Goal: Transaction & Acquisition: Book appointment/travel/reservation

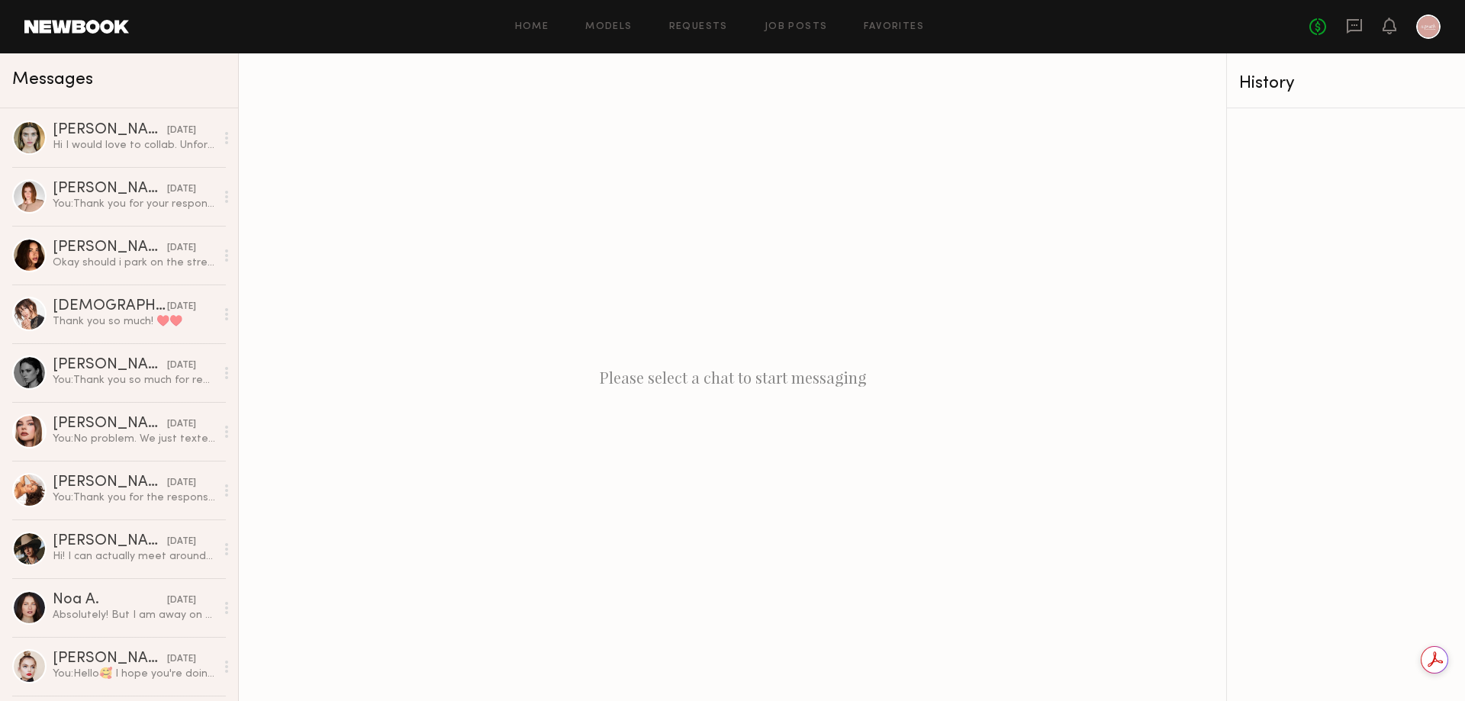
click at [76, 33] on link at bounding box center [76, 27] width 105 height 14
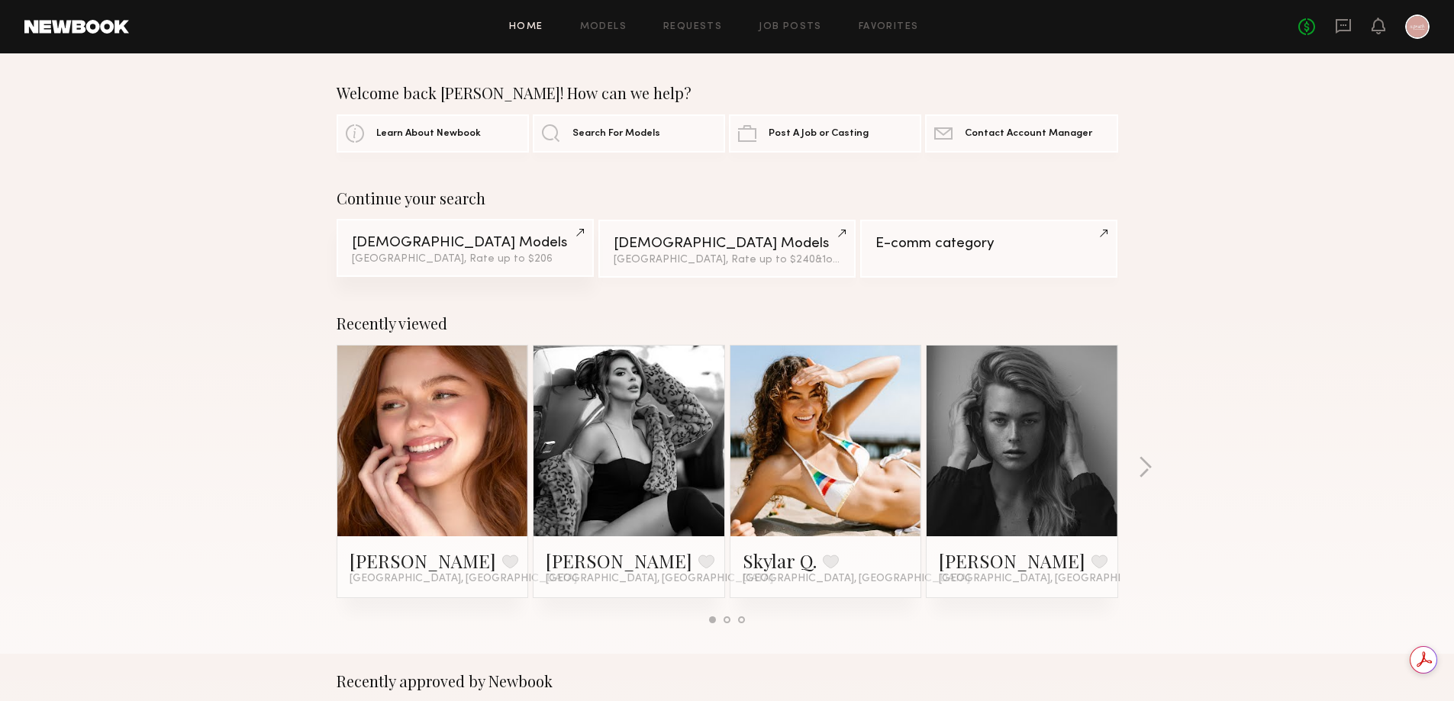
click at [491, 235] on link "Female Models Los Angeles, Rate up to $206" at bounding box center [465, 248] width 257 height 58
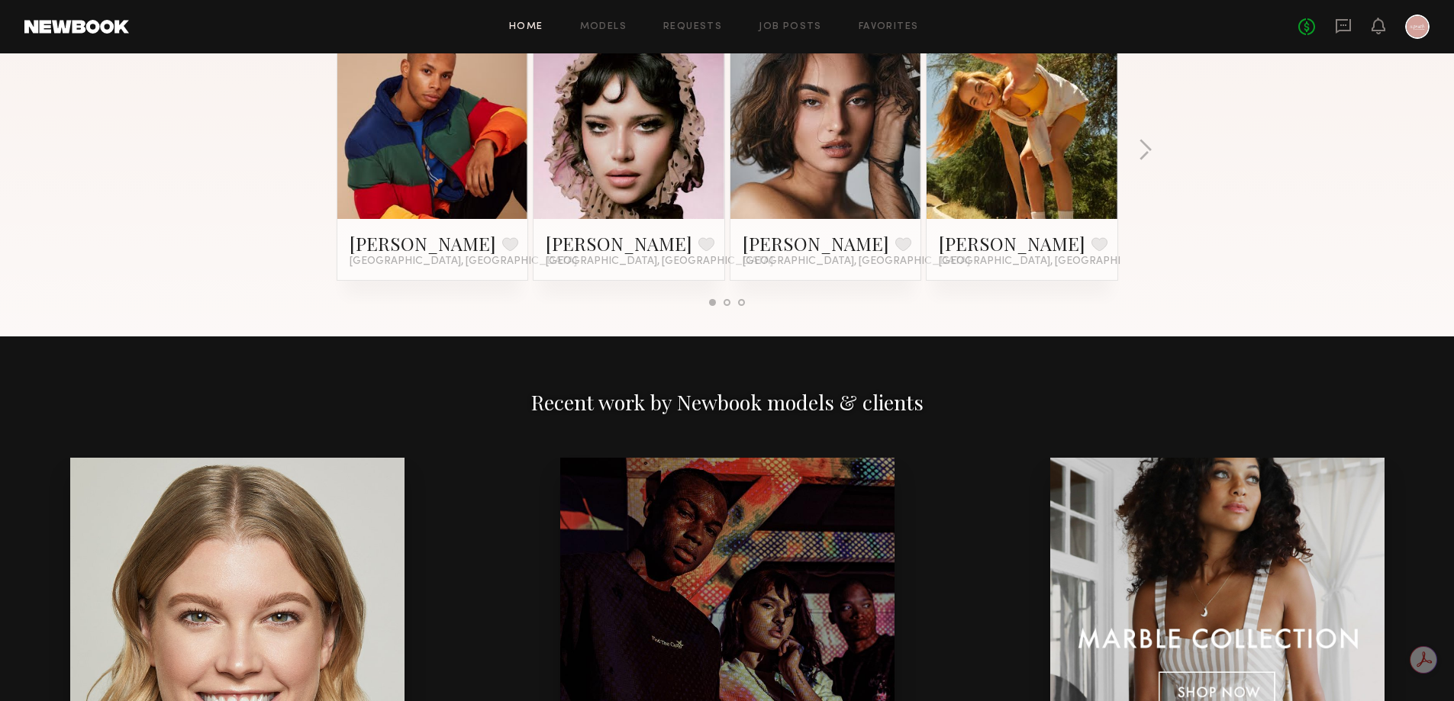
scroll to position [1145, 0]
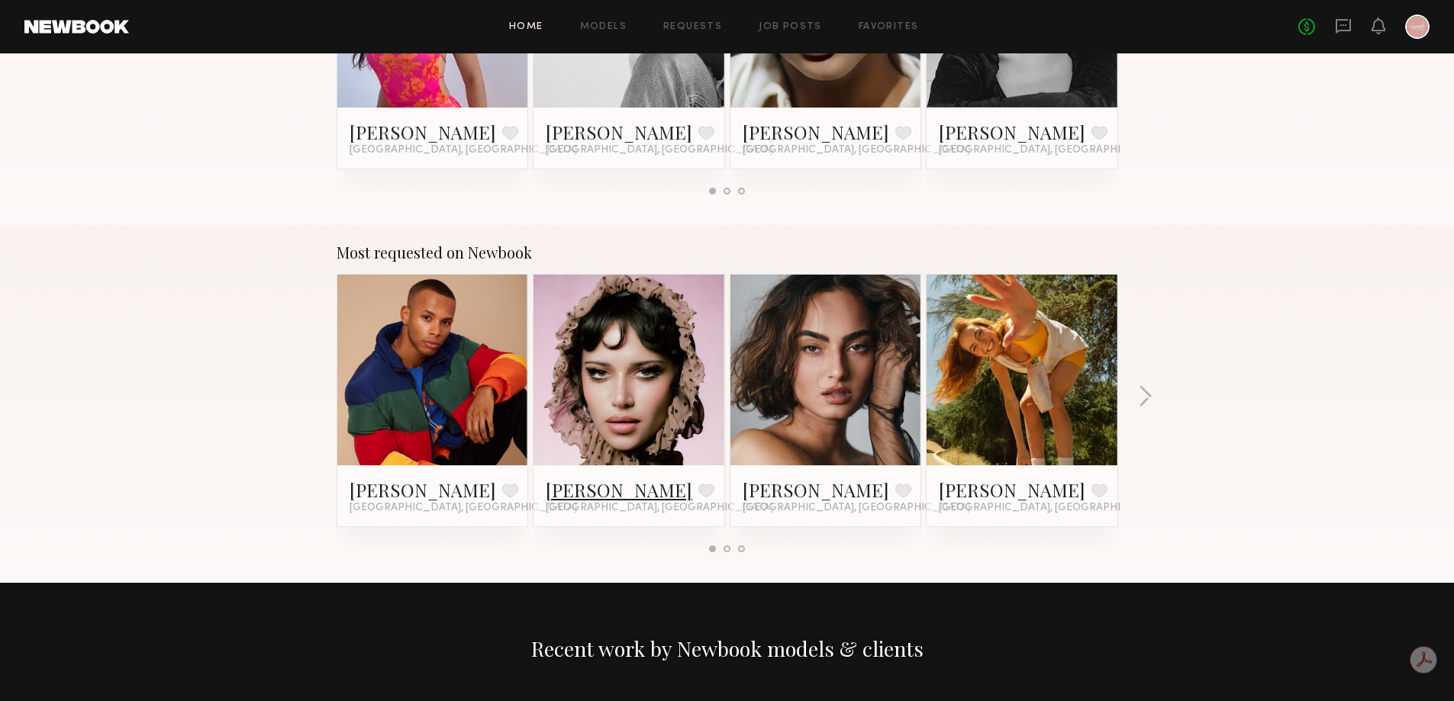
click at [597, 493] on link "Jessie M." at bounding box center [619, 490] width 147 height 24
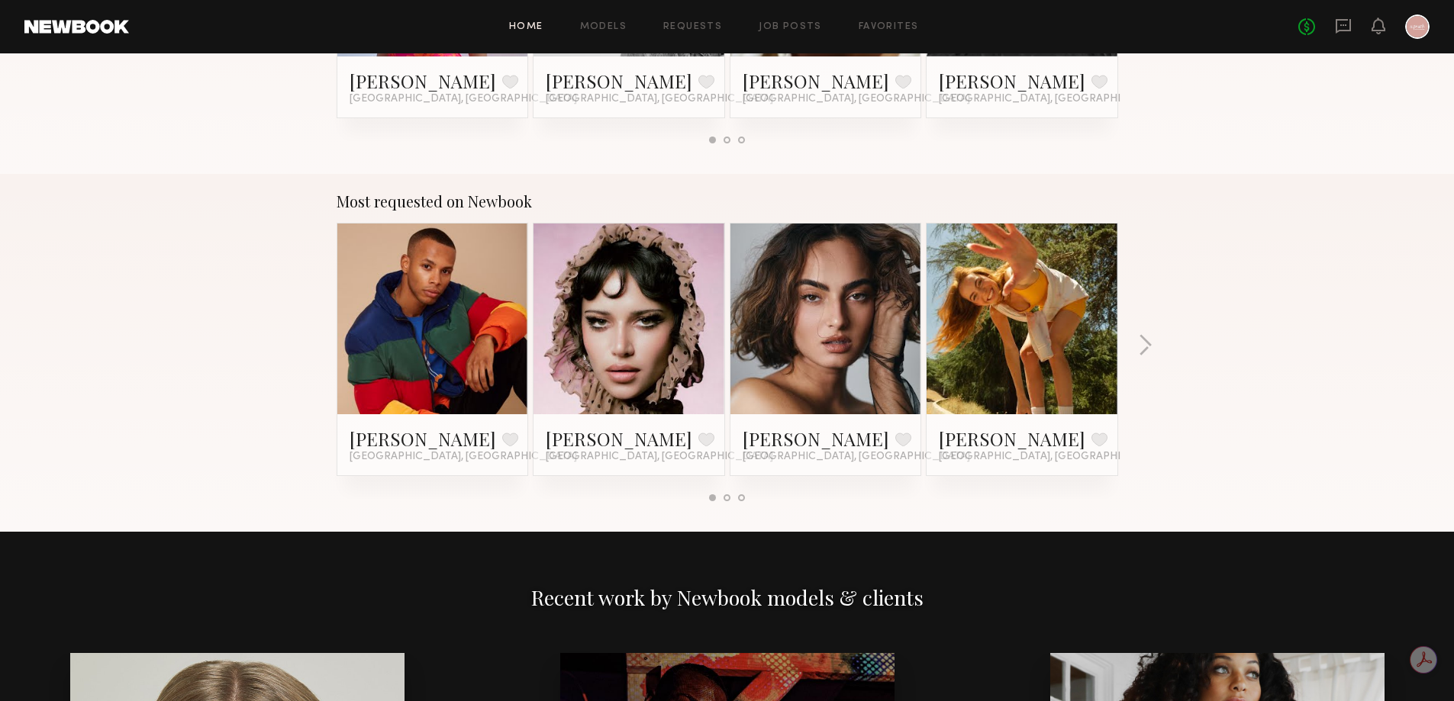
scroll to position [1221, 0]
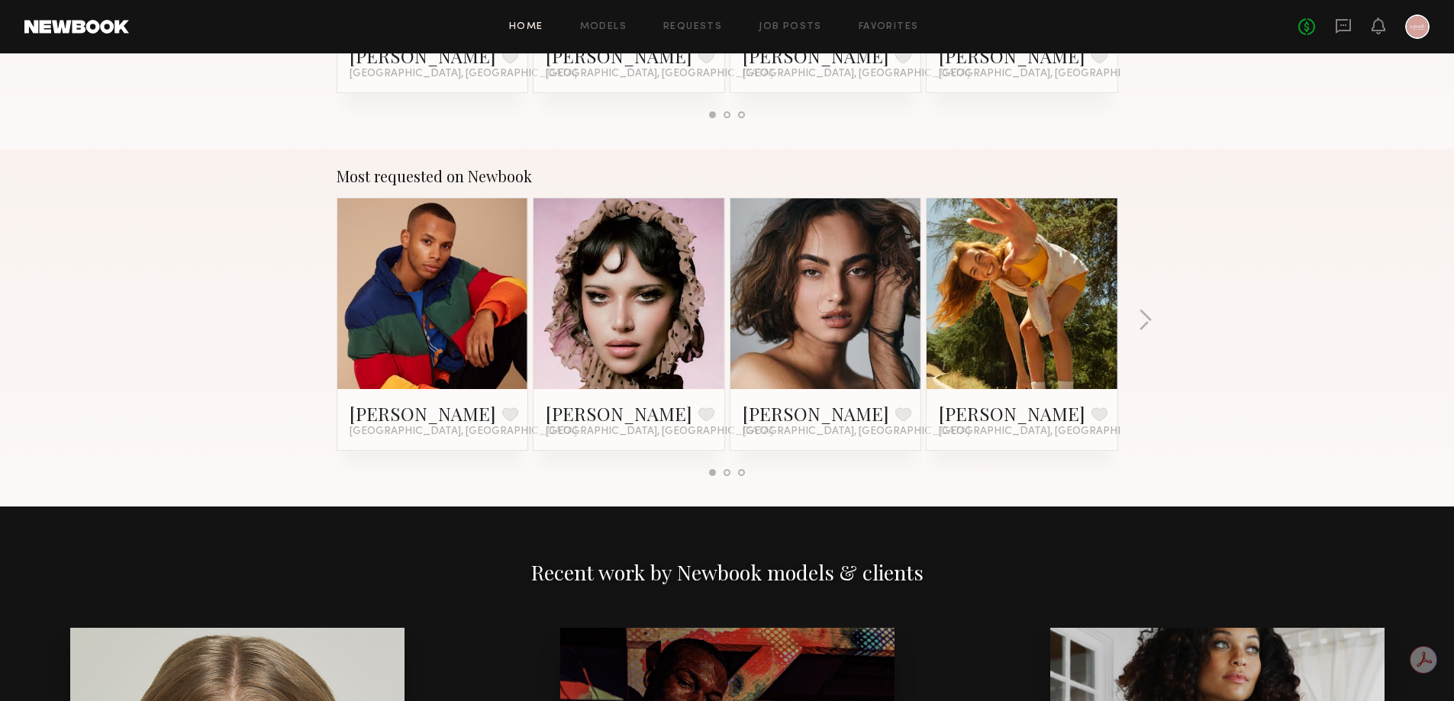
drag, startPoint x: 1146, startPoint y: 310, endPoint x: 994, endPoint y: 398, distance: 174.7
click at [1059, 411] on section "Most requested on Newbook Dorion W. Favorite Los Angeles, CA Jessie M. Favorite…" at bounding box center [727, 321] width 781 height 309
click at [964, 410] on link "Haley G." at bounding box center [1012, 413] width 147 height 24
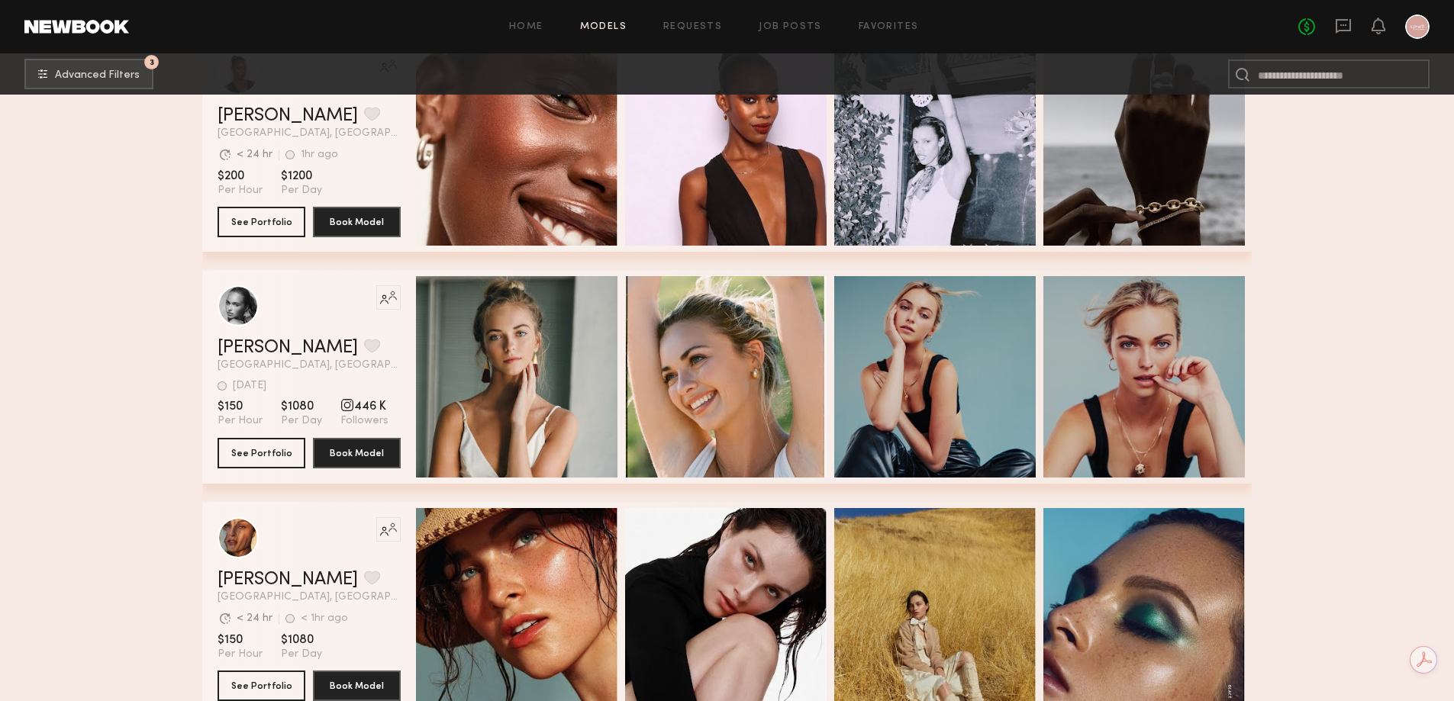
scroll to position [5499, 0]
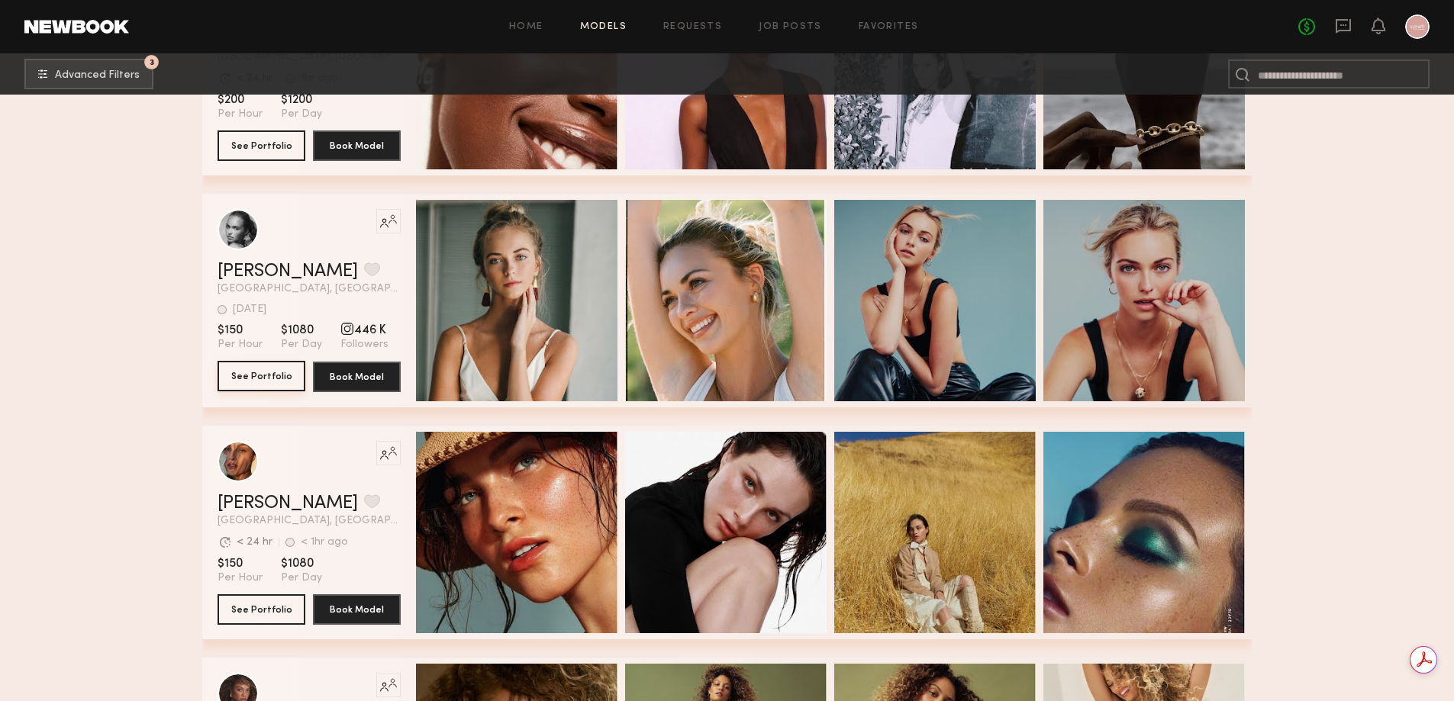
click at [277, 385] on button "See Portfolio" at bounding box center [262, 376] width 88 height 31
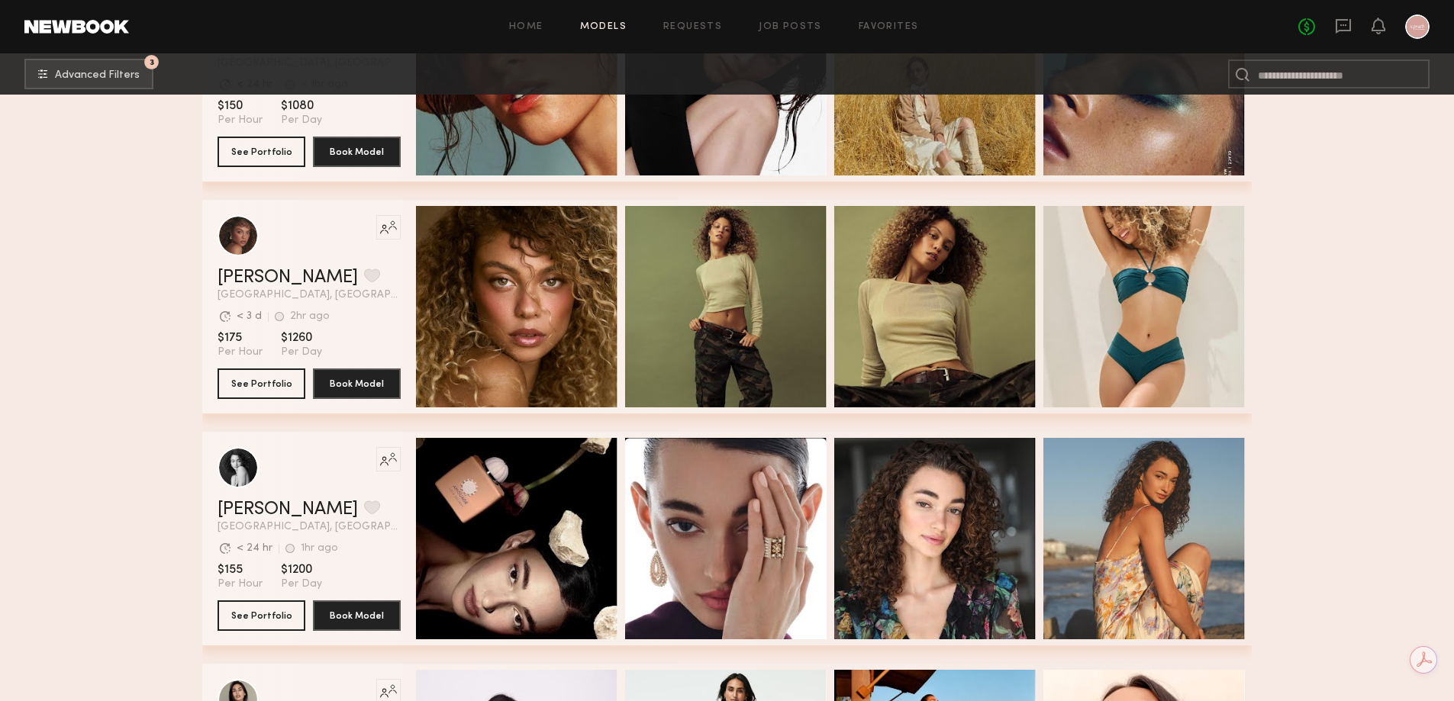
scroll to position [6186, 0]
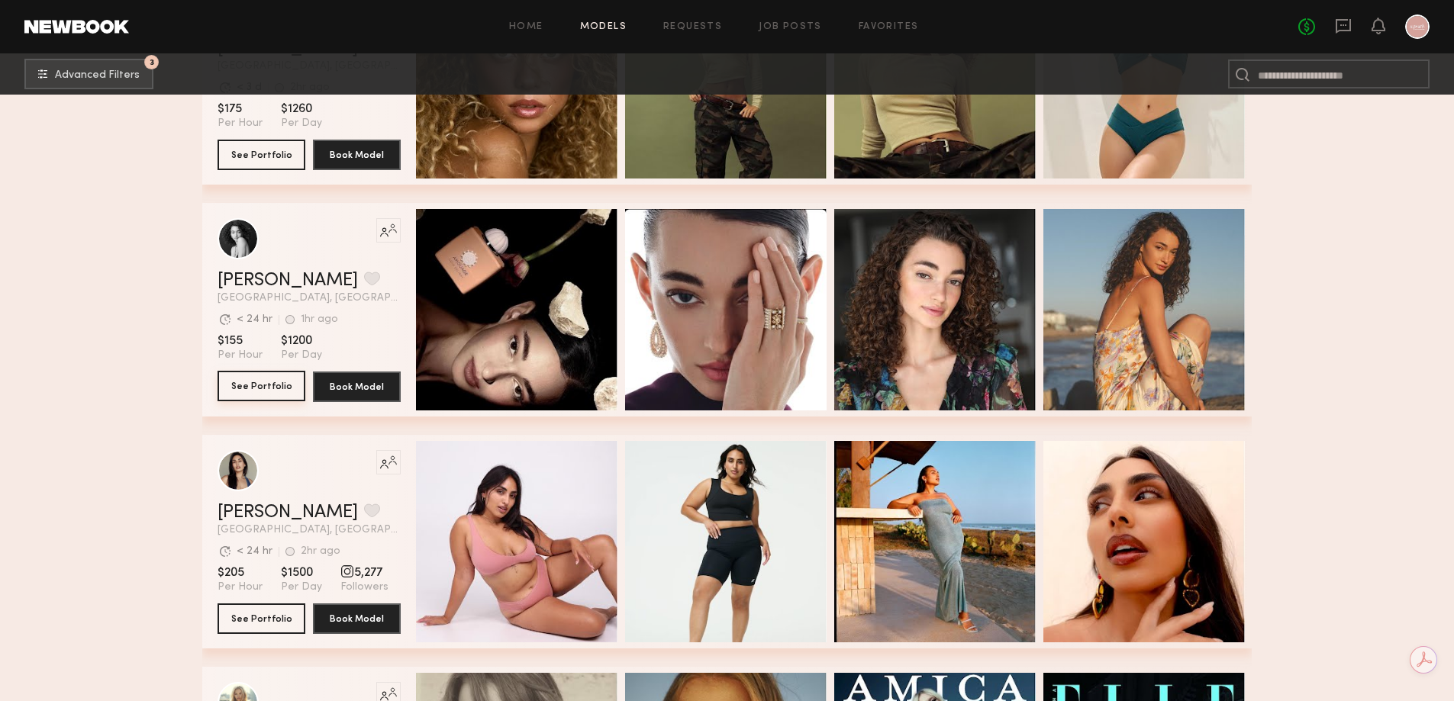
click at [274, 394] on button "See Portfolio" at bounding box center [262, 386] width 88 height 31
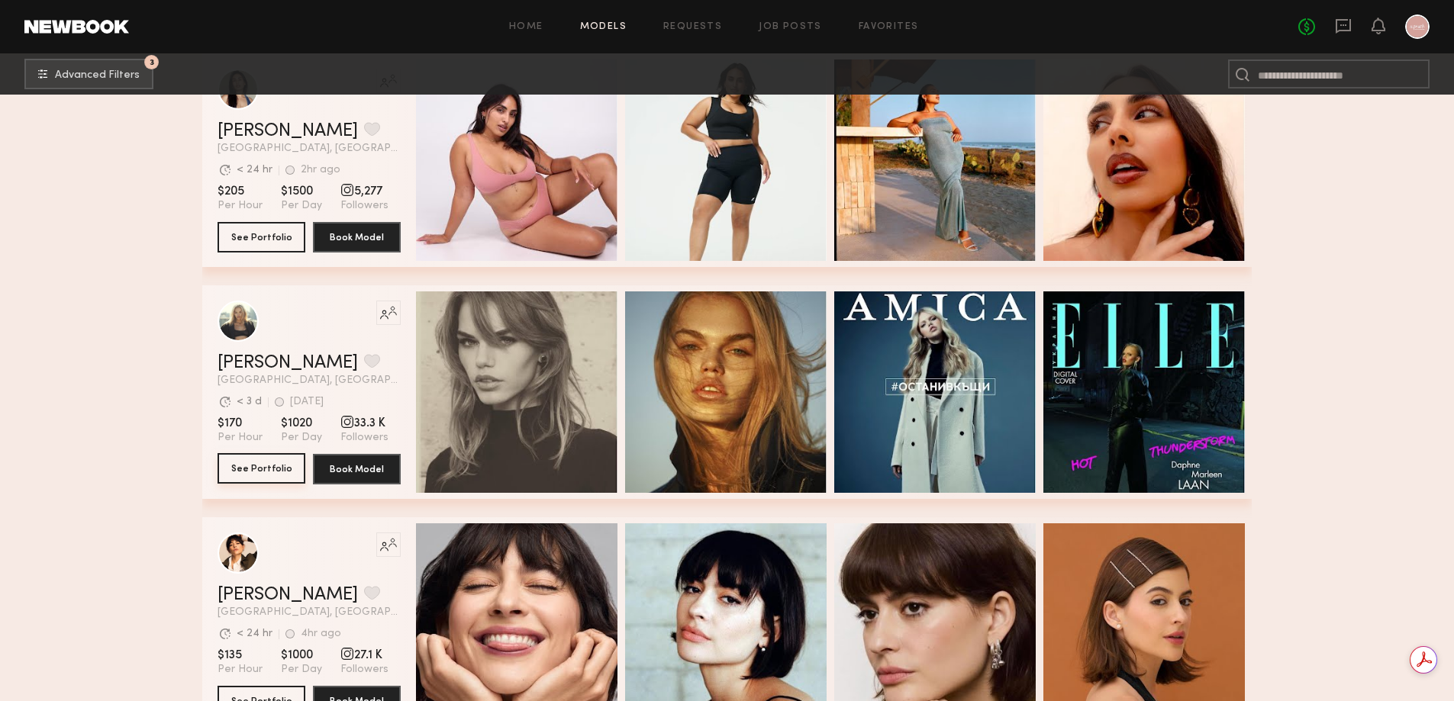
click at [269, 472] on button "See Portfolio" at bounding box center [262, 468] width 88 height 31
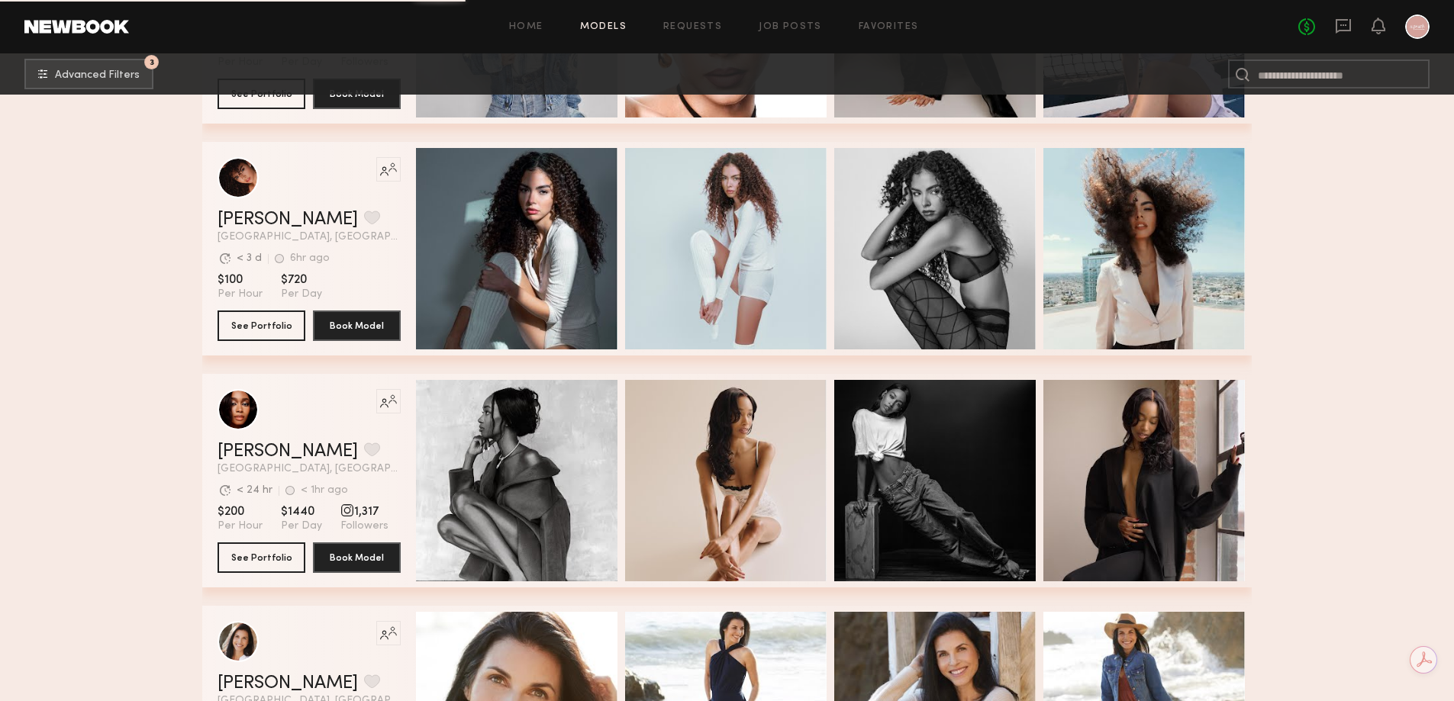
scroll to position [7254, 0]
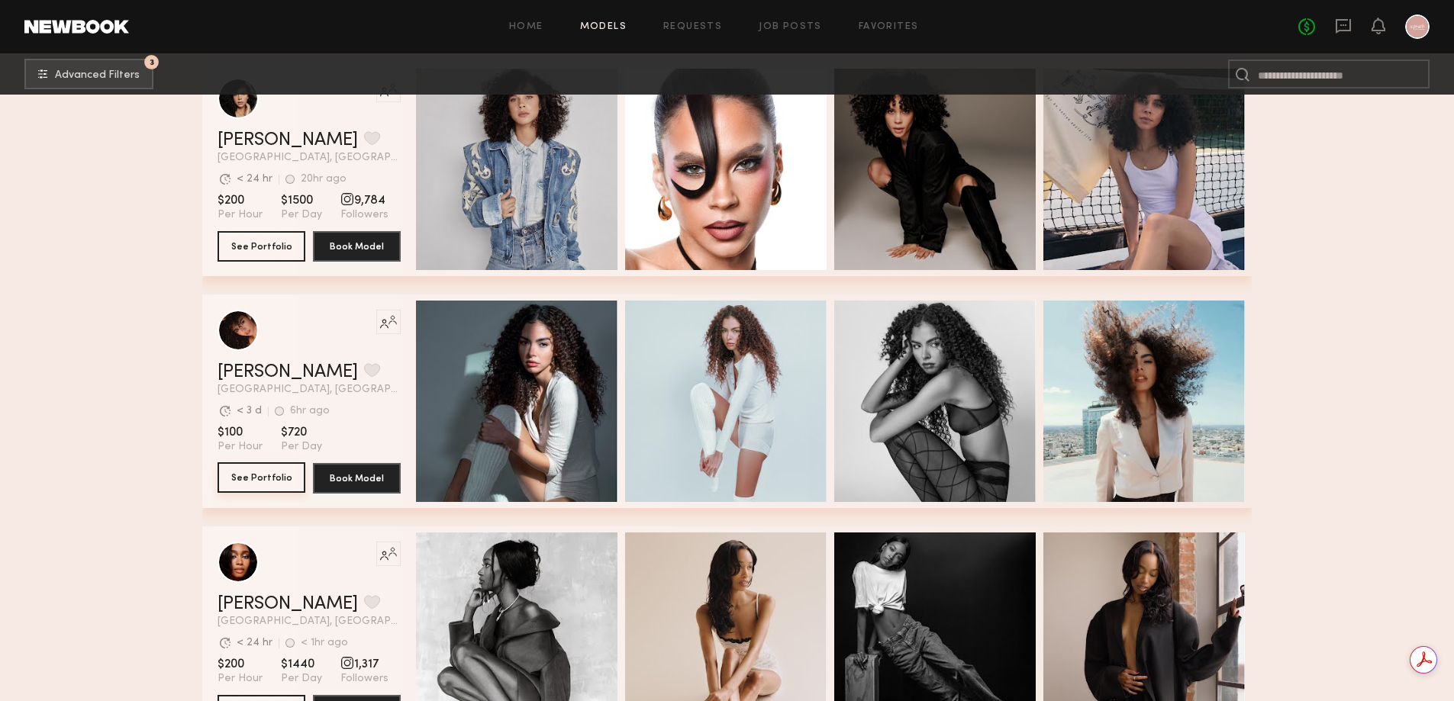
click at [252, 486] on button "See Portfolio" at bounding box center [262, 477] width 88 height 31
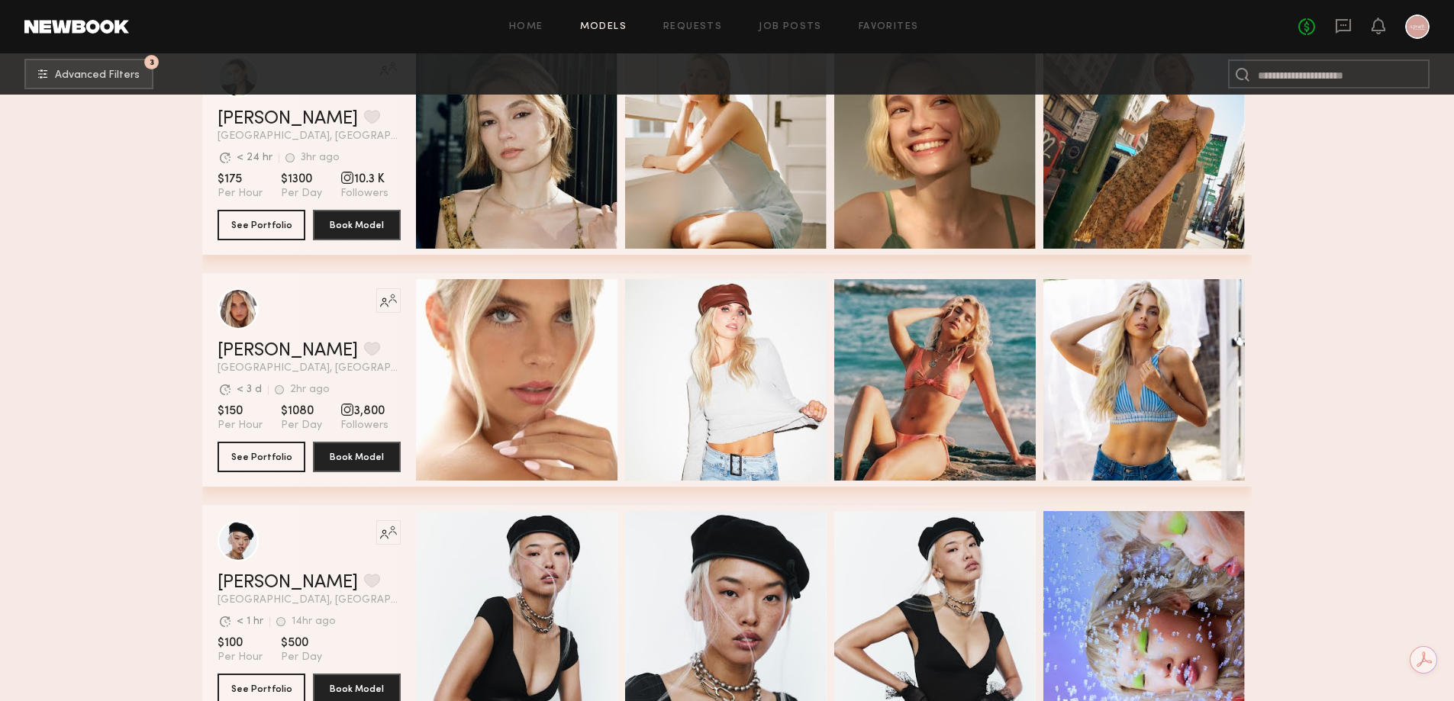
scroll to position [11528, 0]
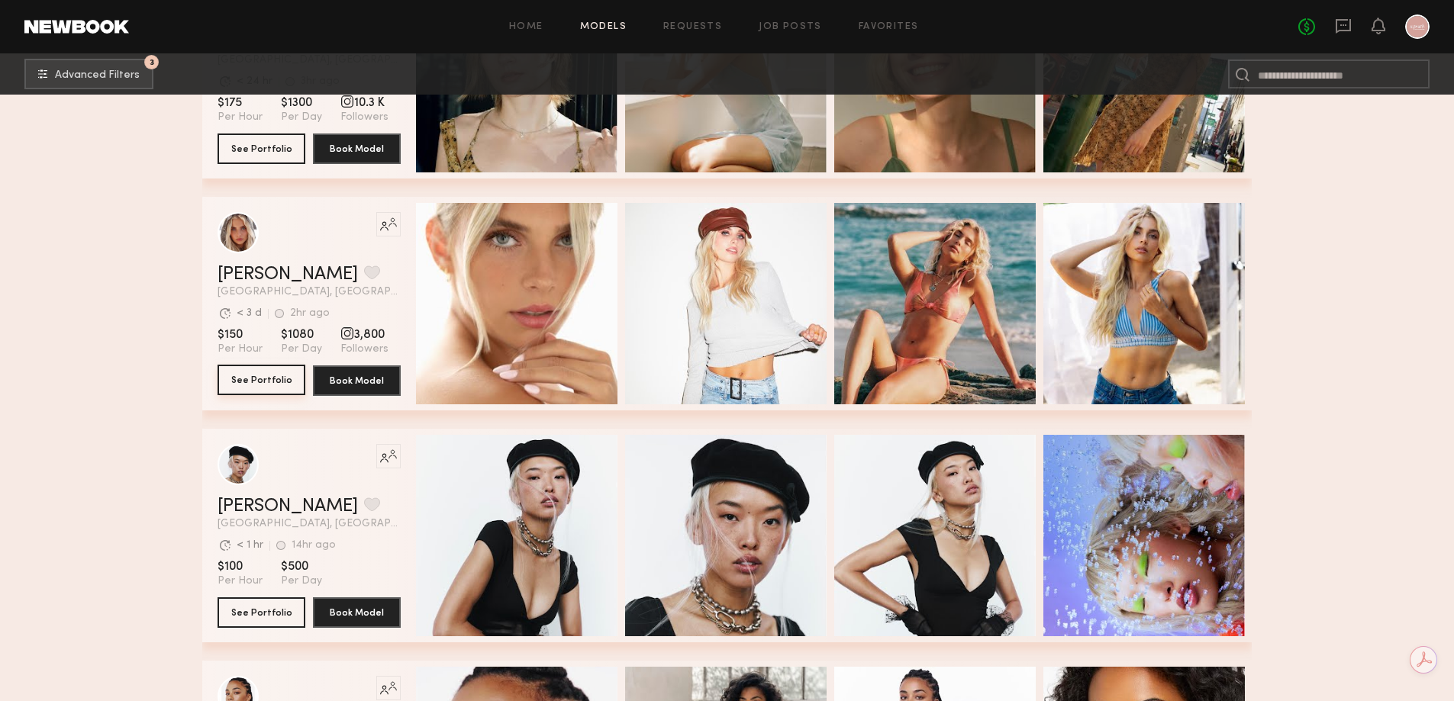
click at [263, 388] on button "See Portfolio" at bounding box center [262, 380] width 88 height 31
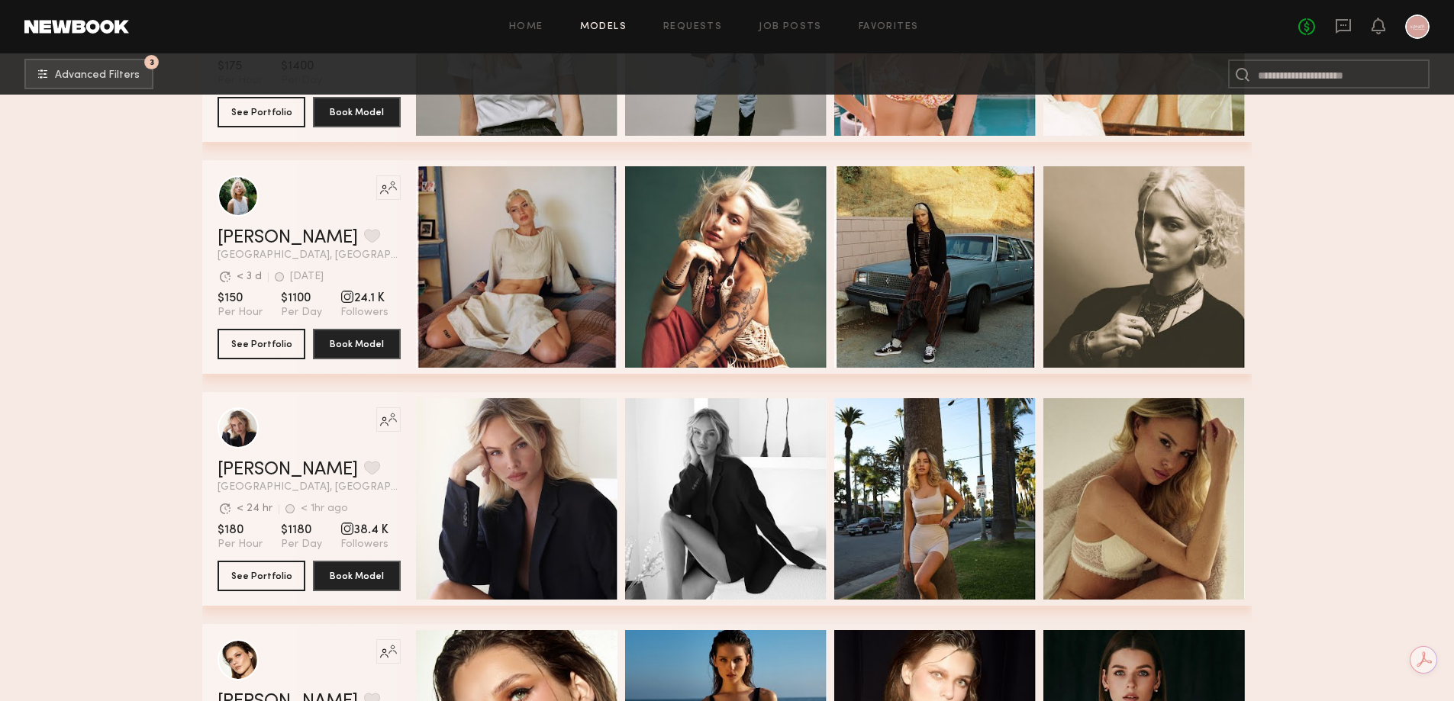
scroll to position [14886, 0]
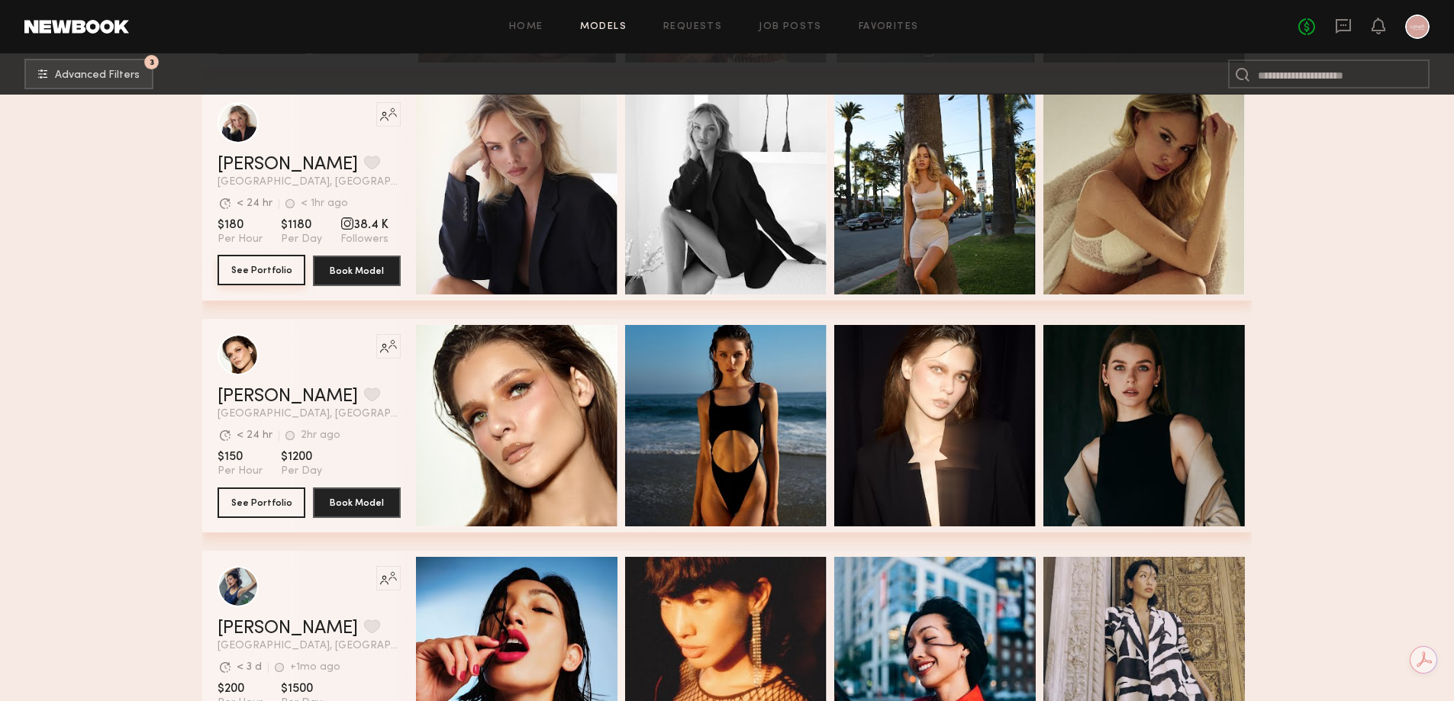
click at [246, 266] on button "See Portfolio" at bounding box center [262, 270] width 88 height 31
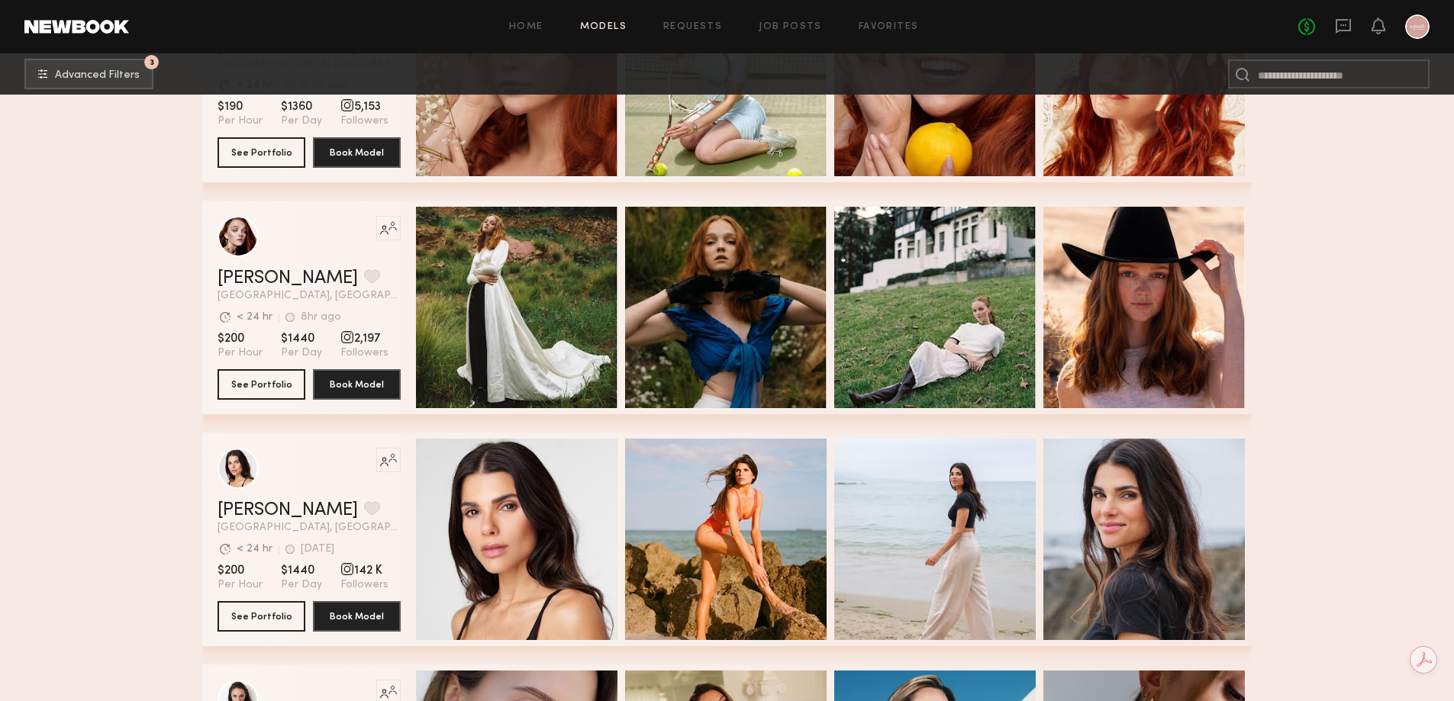
scroll to position [22661, 0]
click at [279, 385] on button "See Portfolio" at bounding box center [262, 383] width 88 height 31
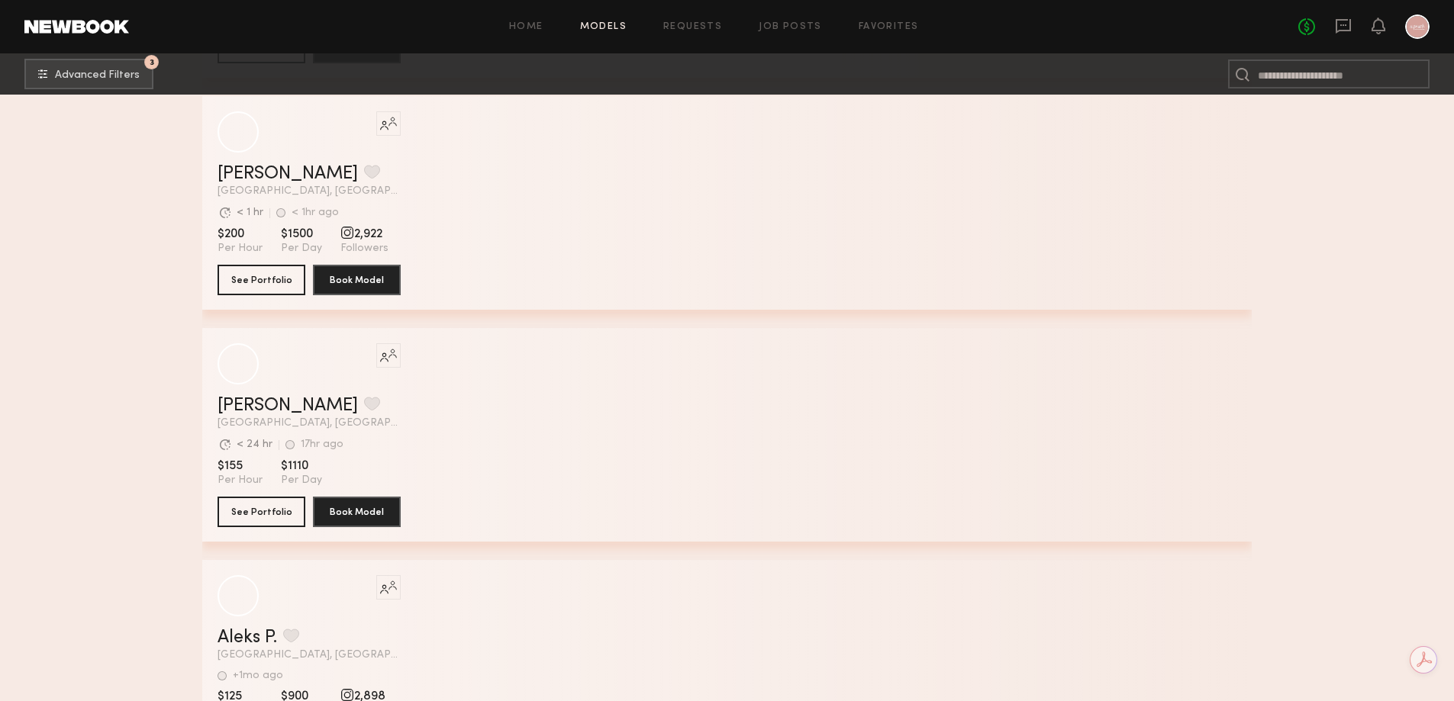
scroll to position [28803, 0]
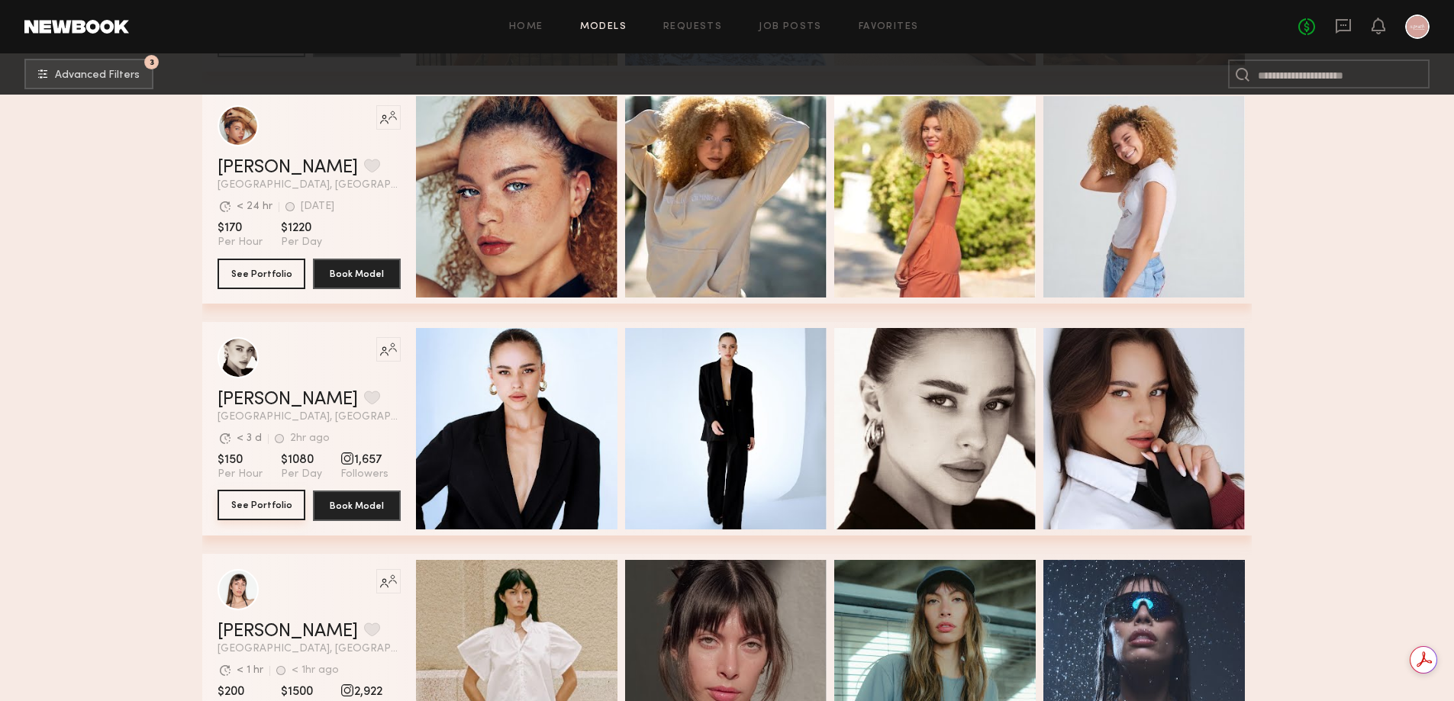
click at [270, 508] on button "See Portfolio" at bounding box center [262, 505] width 88 height 31
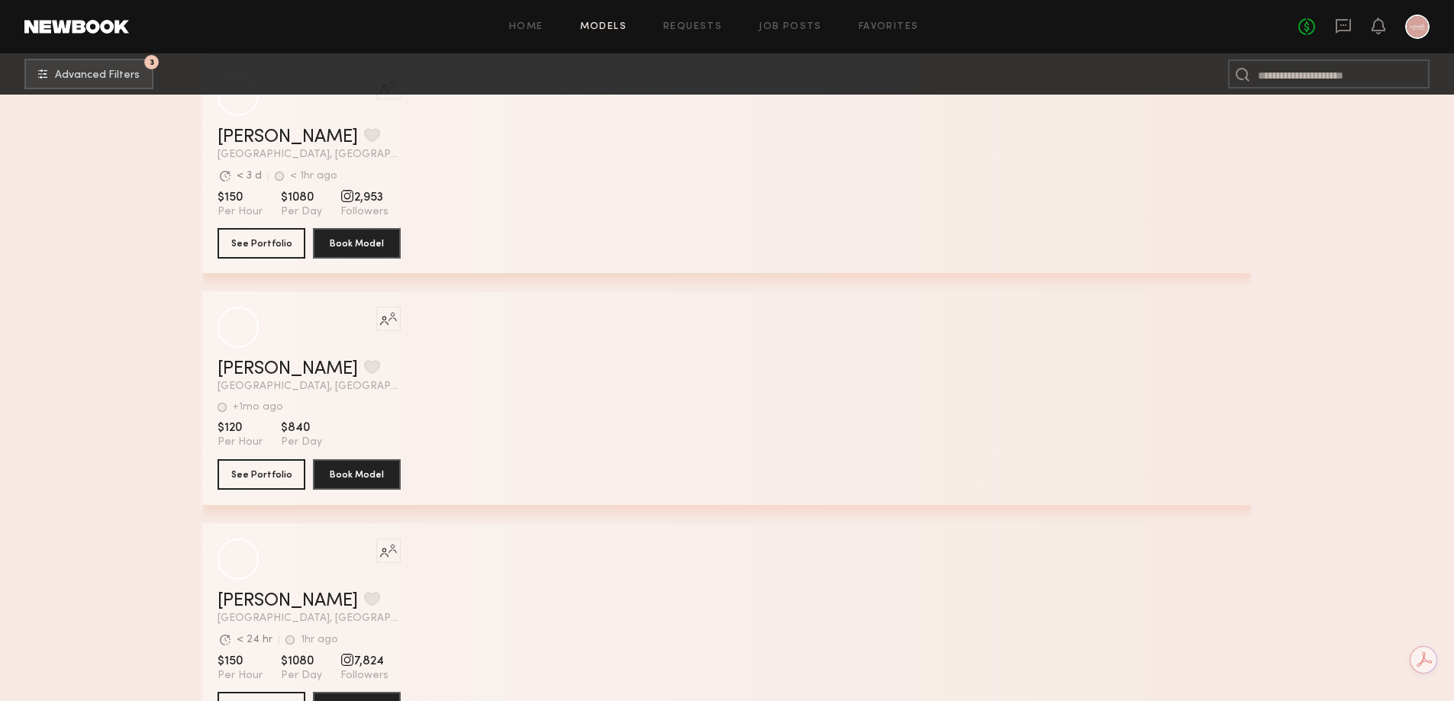
scroll to position [32005, 0]
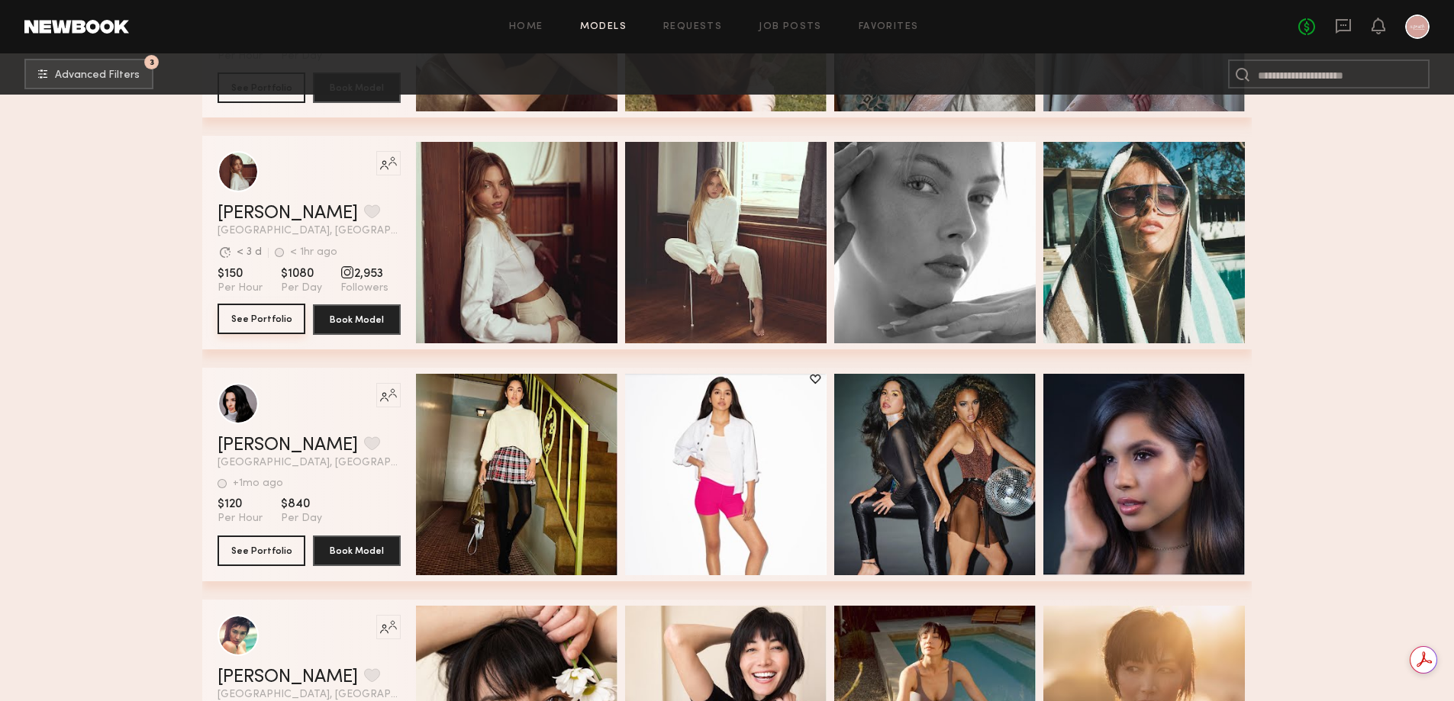
click at [263, 318] on button "See Portfolio" at bounding box center [262, 319] width 88 height 31
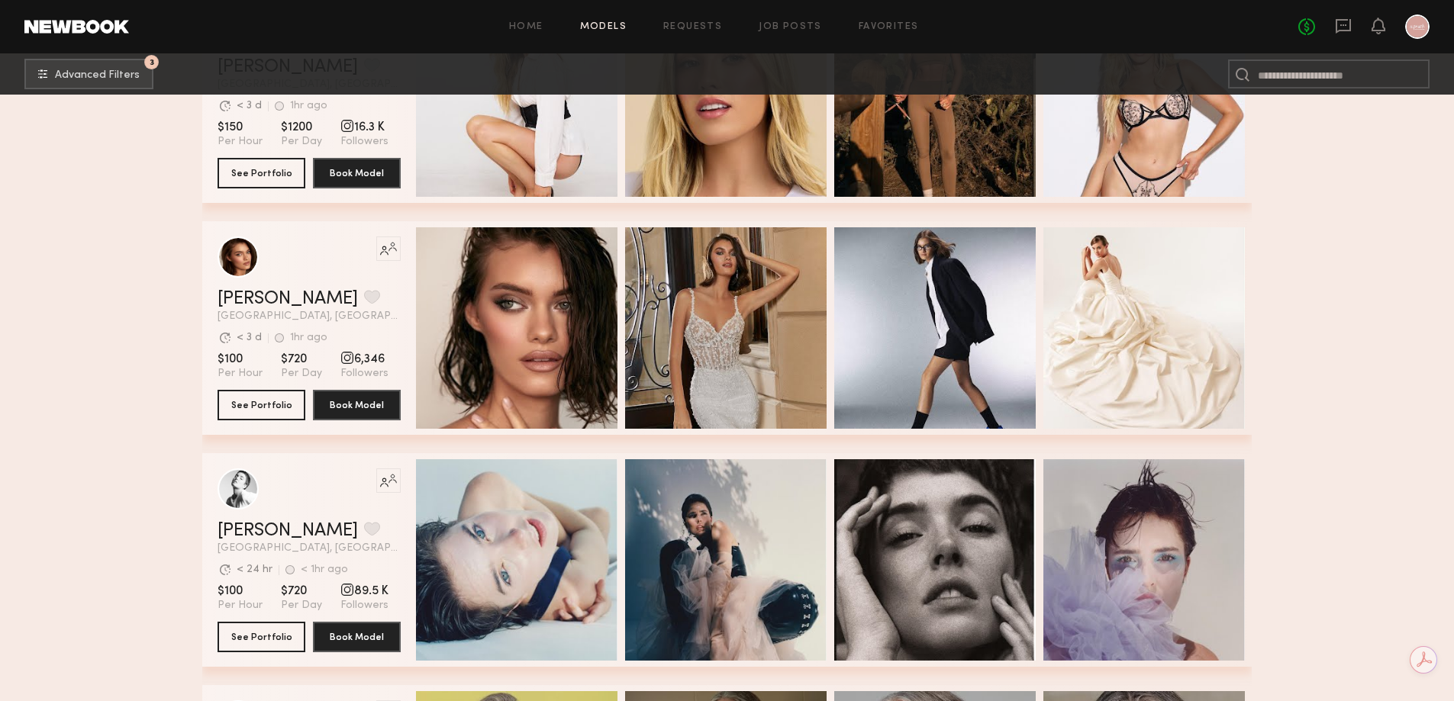
scroll to position [35476, 0]
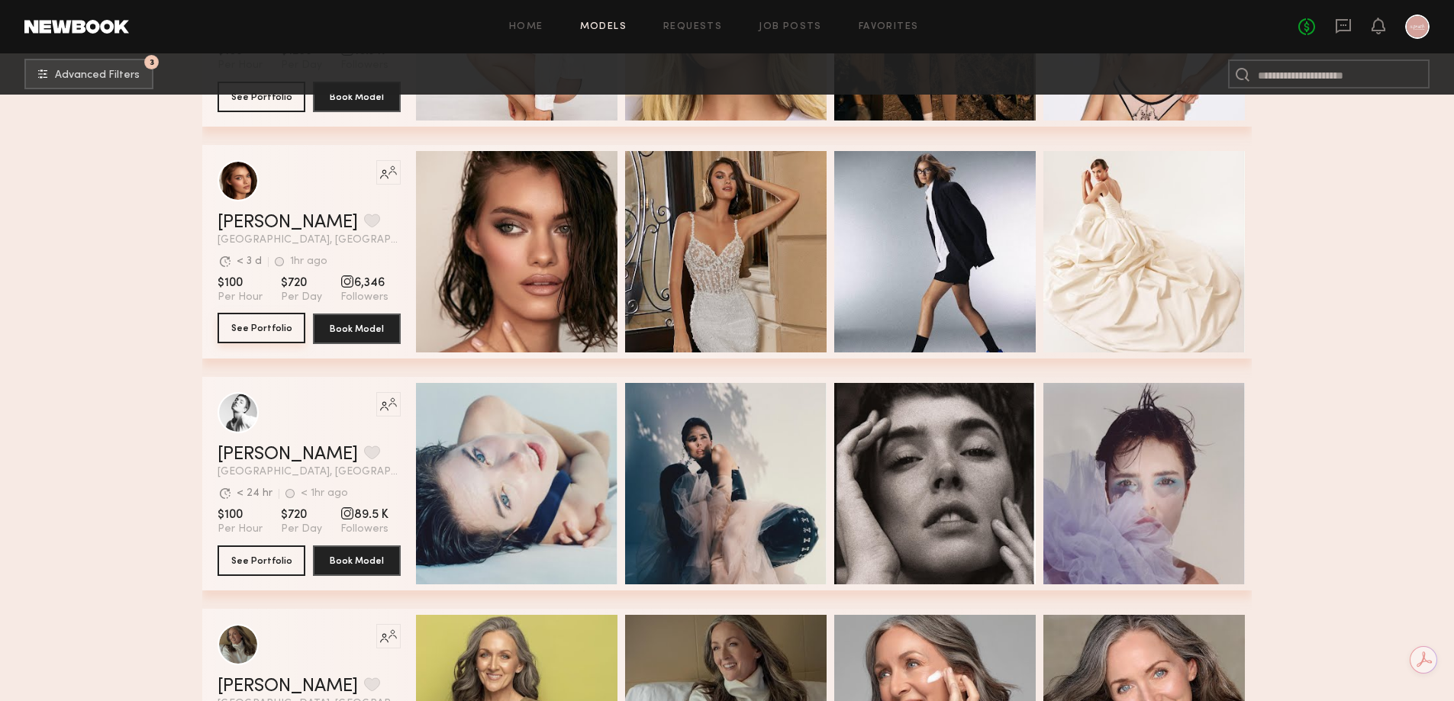
click at [275, 335] on button "See Portfolio" at bounding box center [262, 328] width 88 height 31
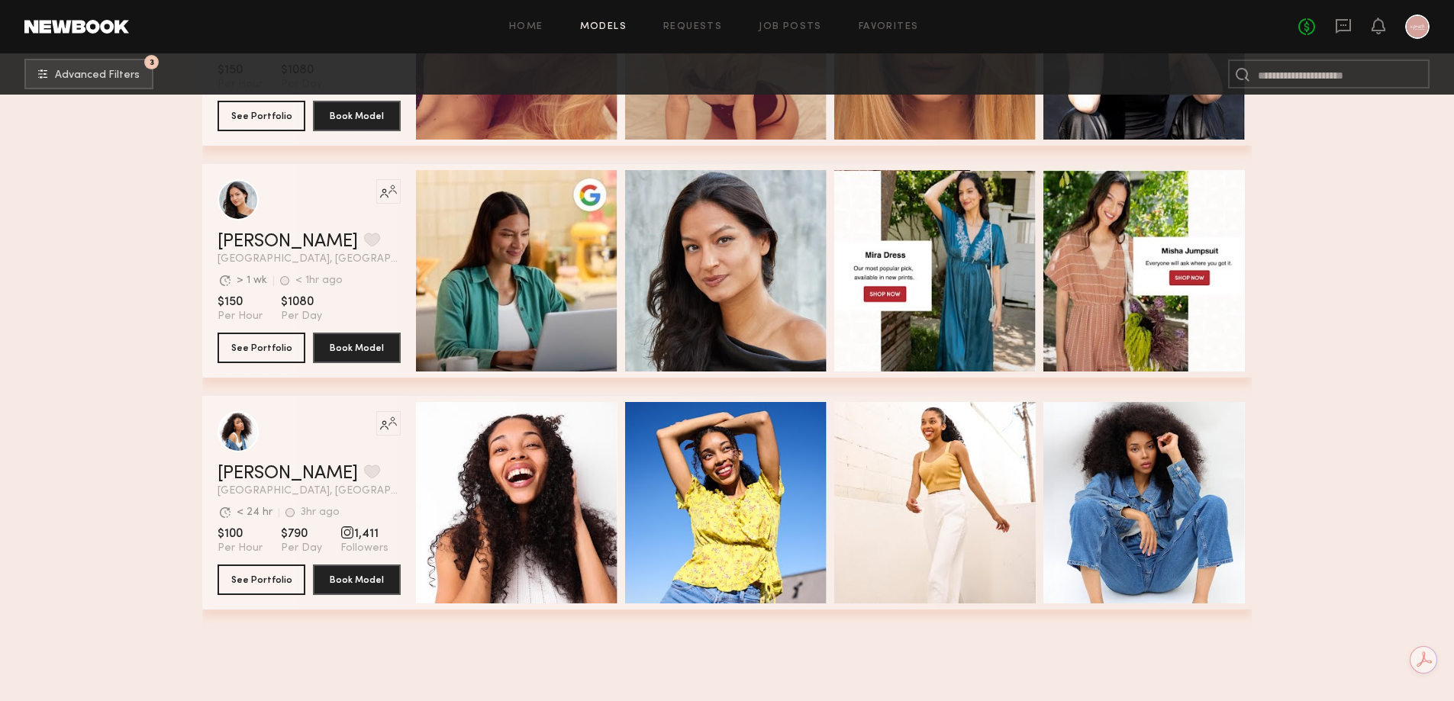
scroll to position [36545, 0]
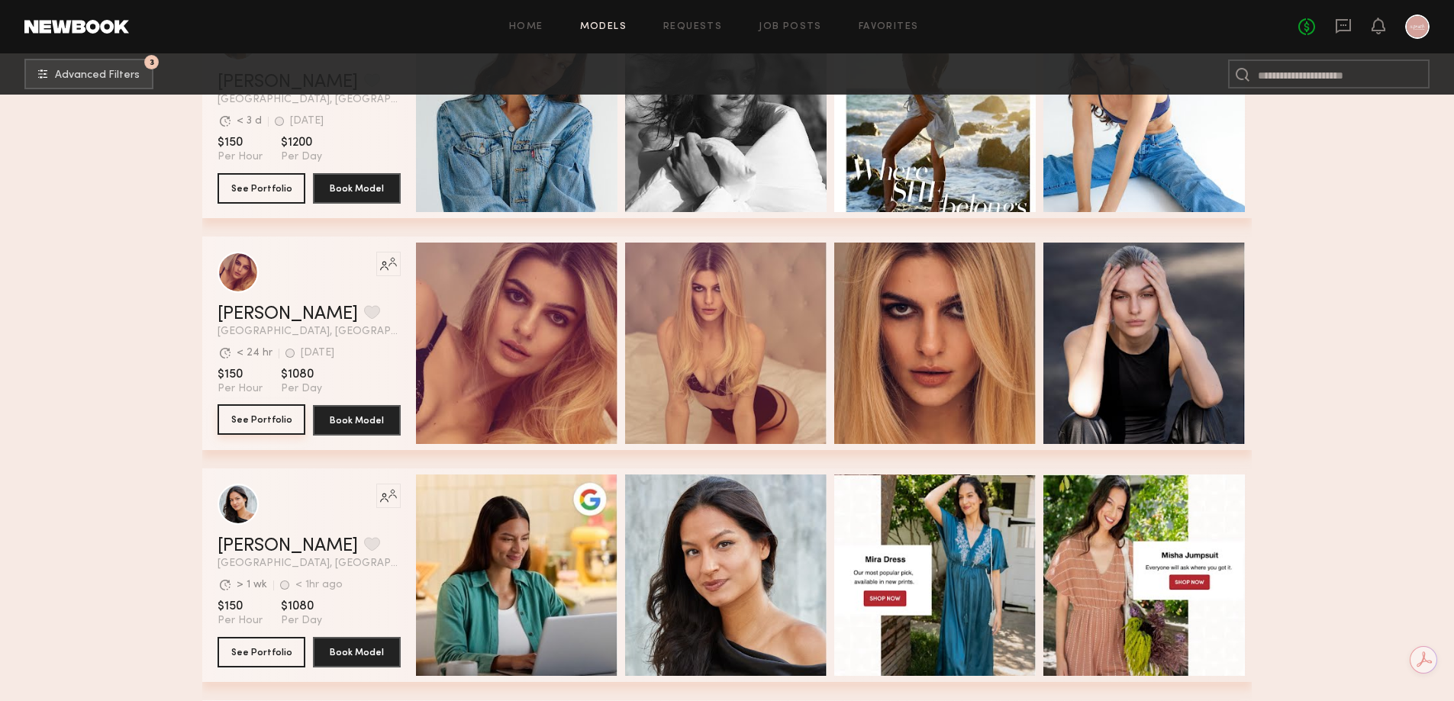
click at [260, 420] on button "See Portfolio" at bounding box center [262, 419] width 88 height 31
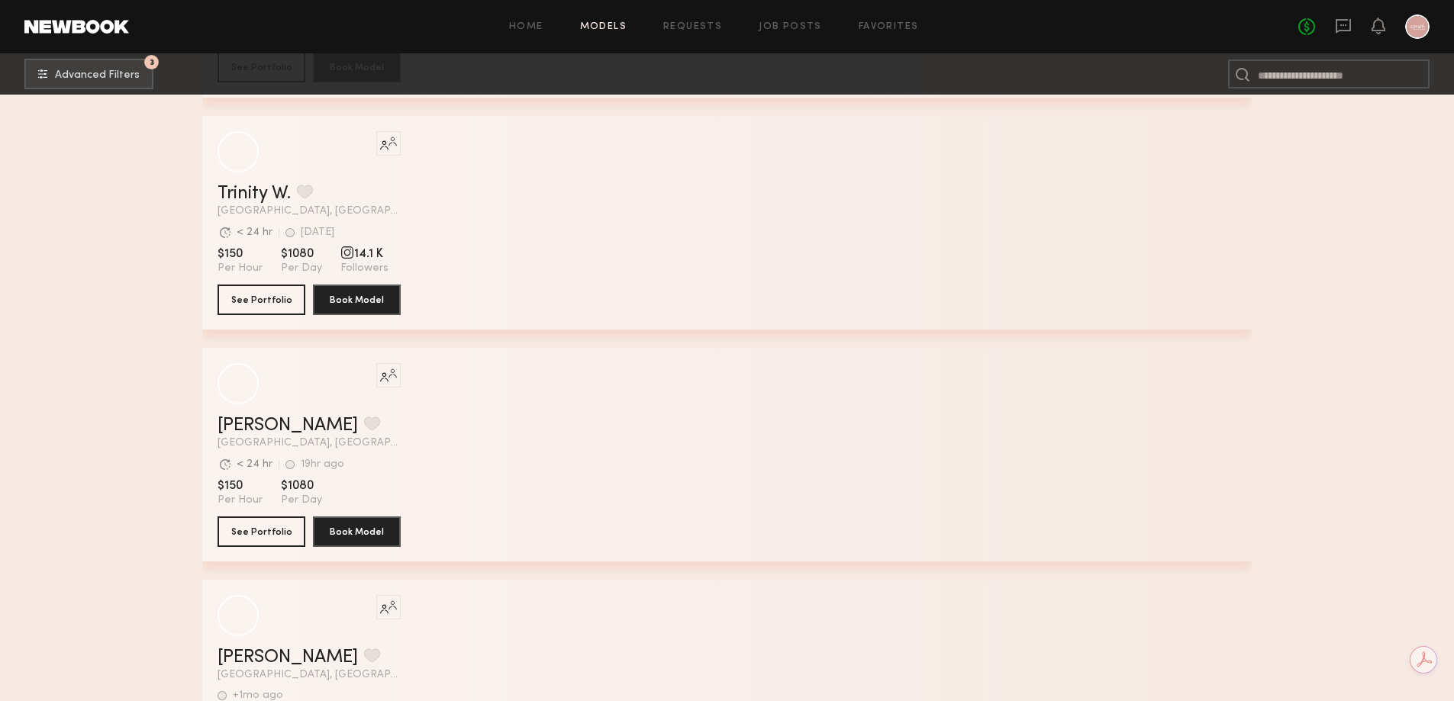
scroll to position [45315, 0]
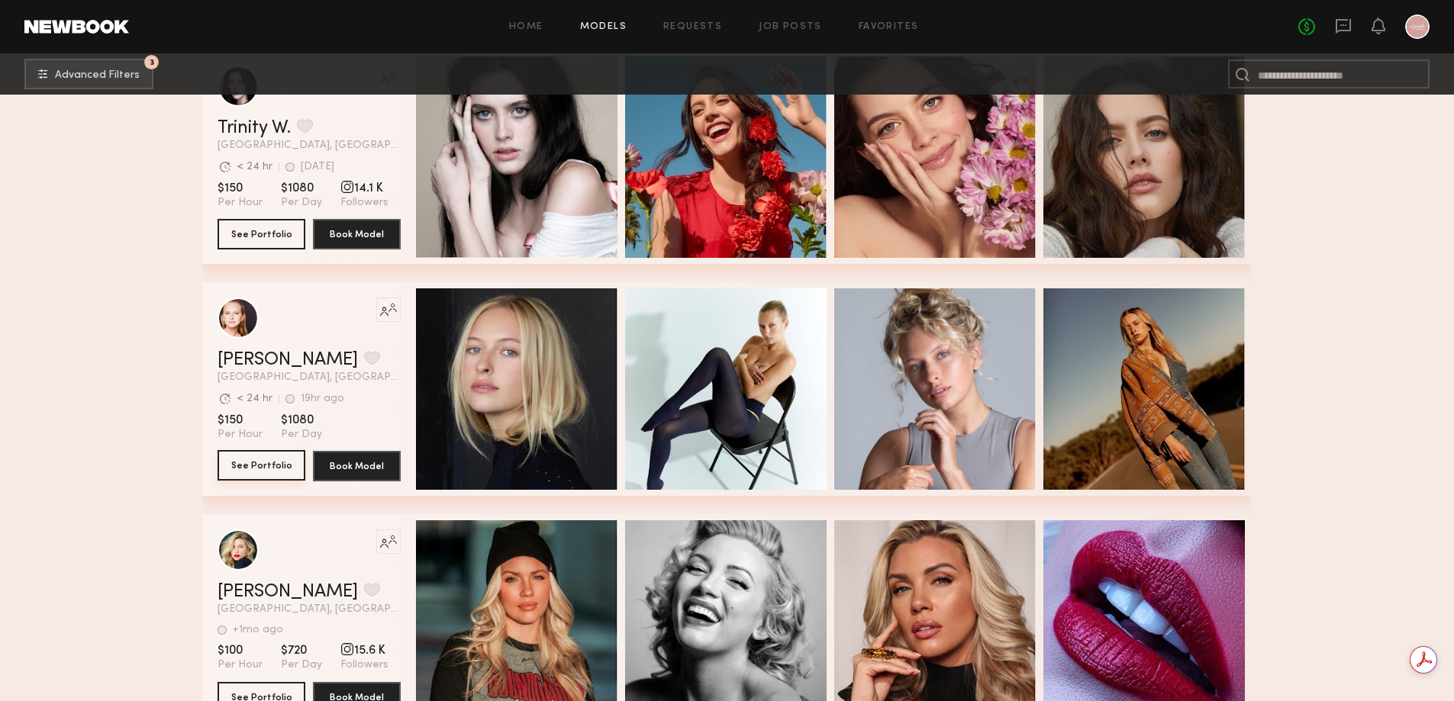
click at [255, 472] on button "See Portfolio" at bounding box center [262, 465] width 88 height 31
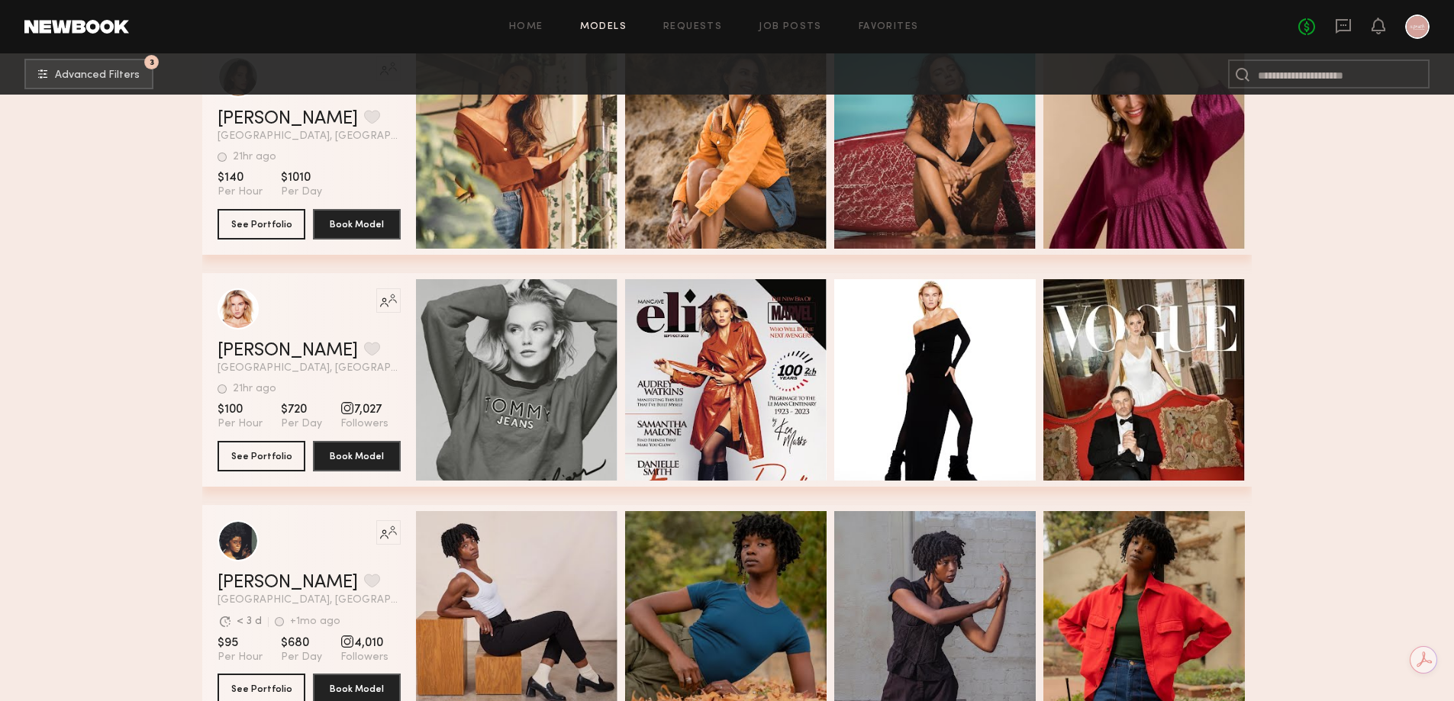
scroll to position [58625, 0]
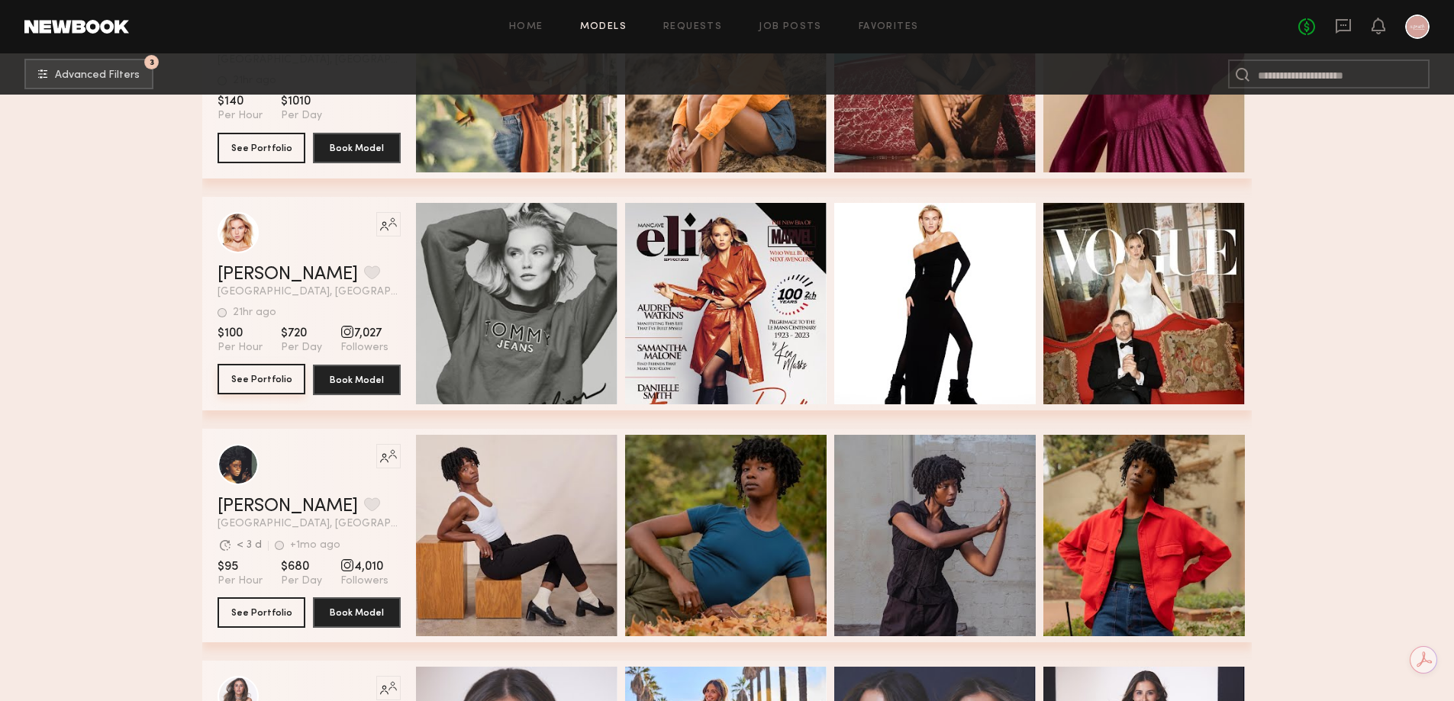
click at [256, 385] on button "See Portfolio" at bounding box center [262, 379] width 88 height 31
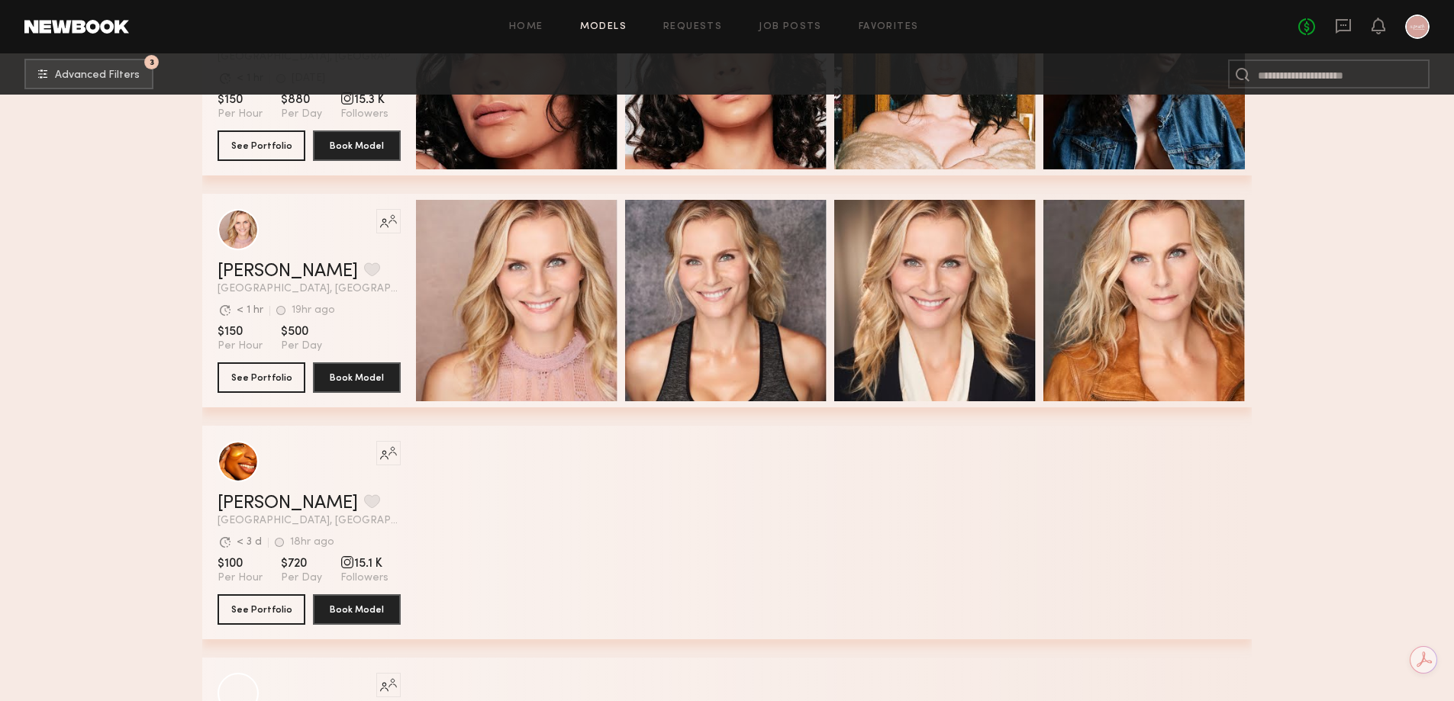
scroll to position [72774, 0]
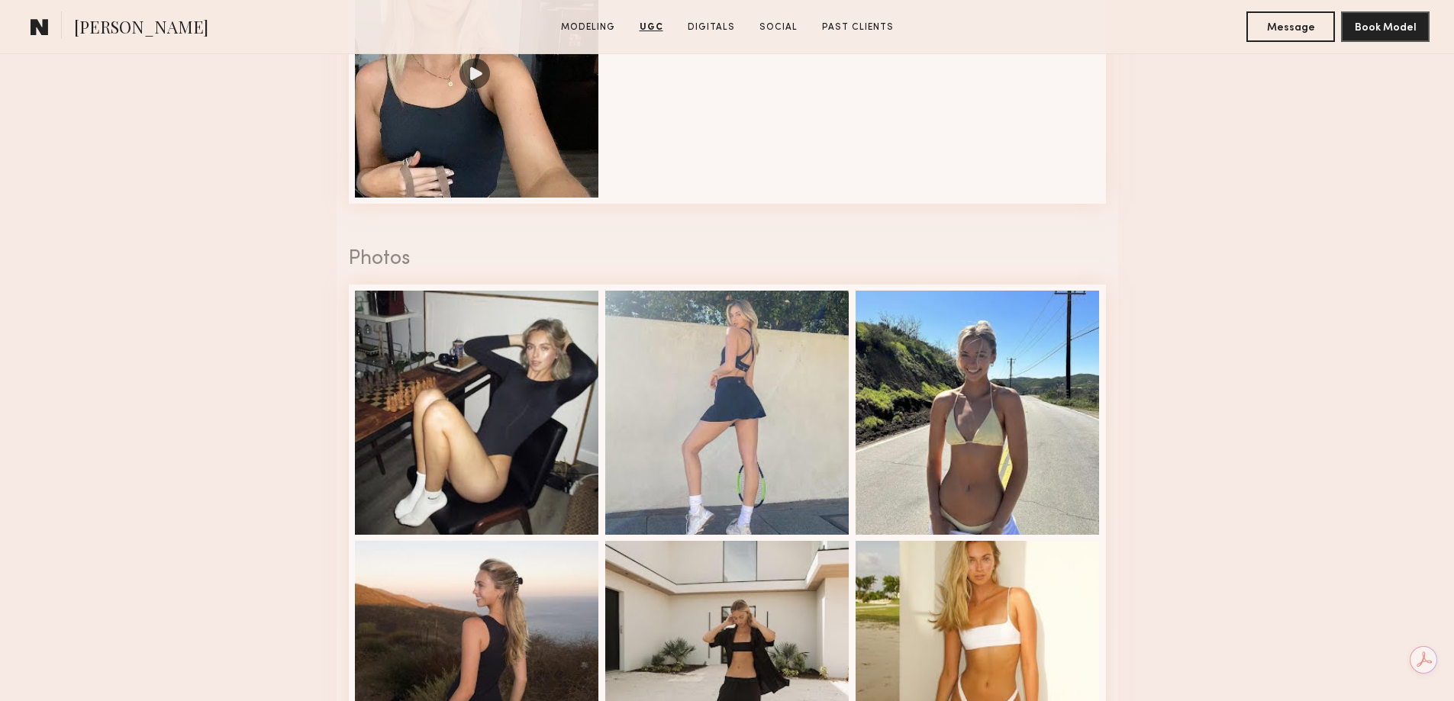
scroll to position [2366, 0]
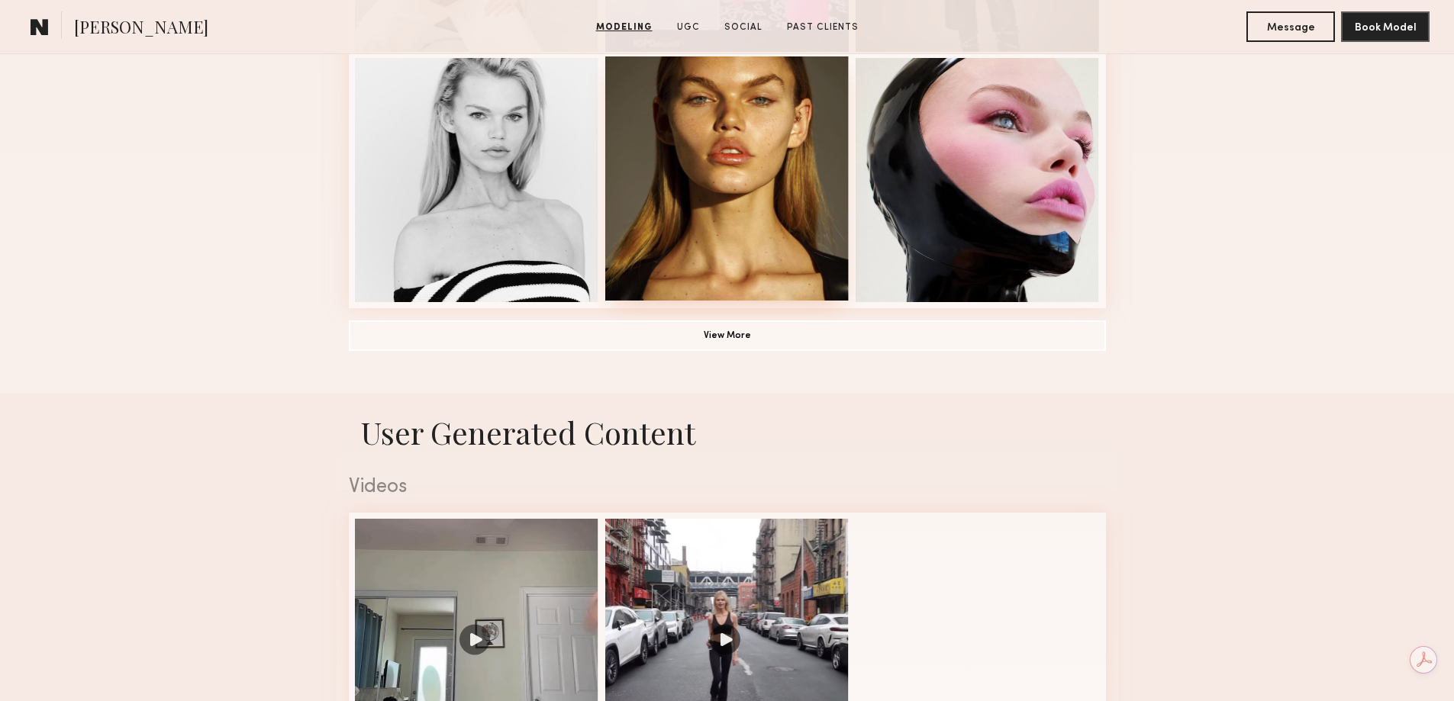
scroll to position [1145, 0]
click at [736, 287] on div at bounding box center [727, 178] width 244 height 244
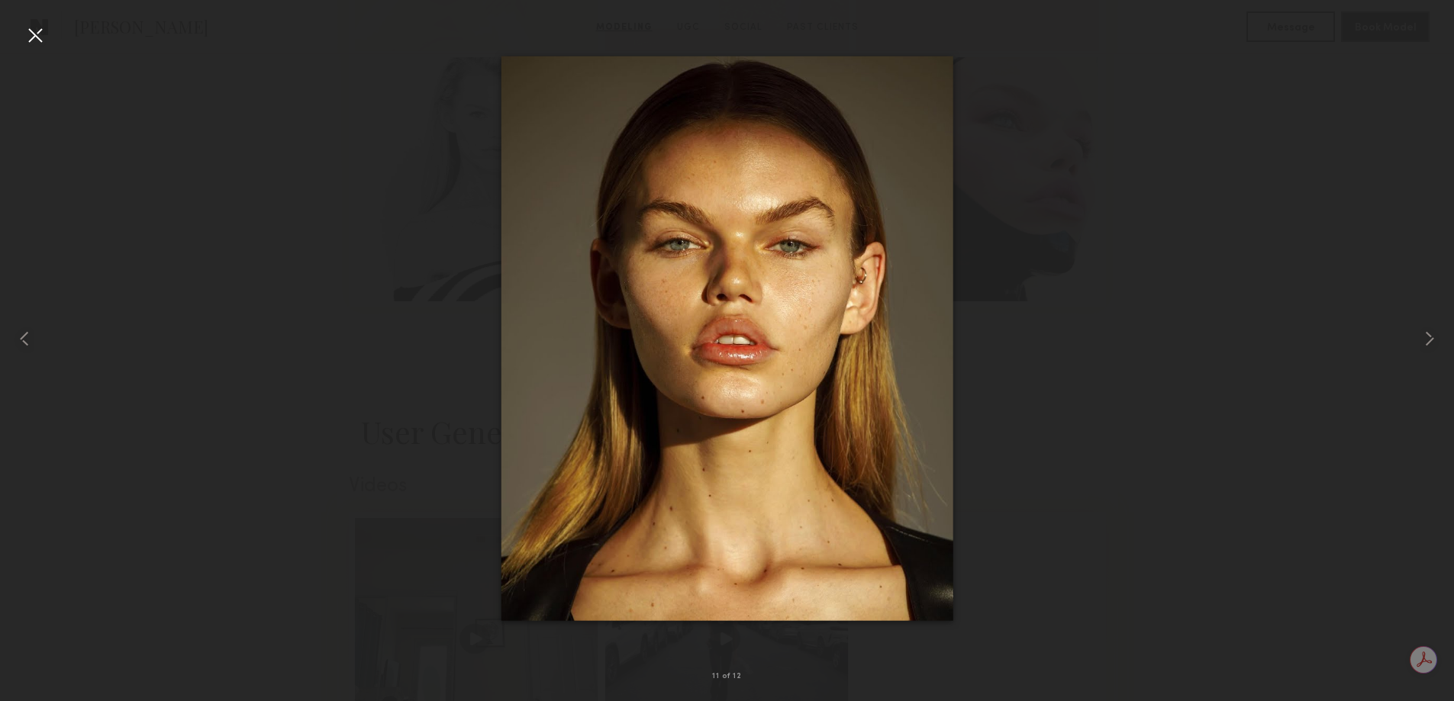
click at [41, 33] on div at bounding box center [35, 35] width 24 height 24
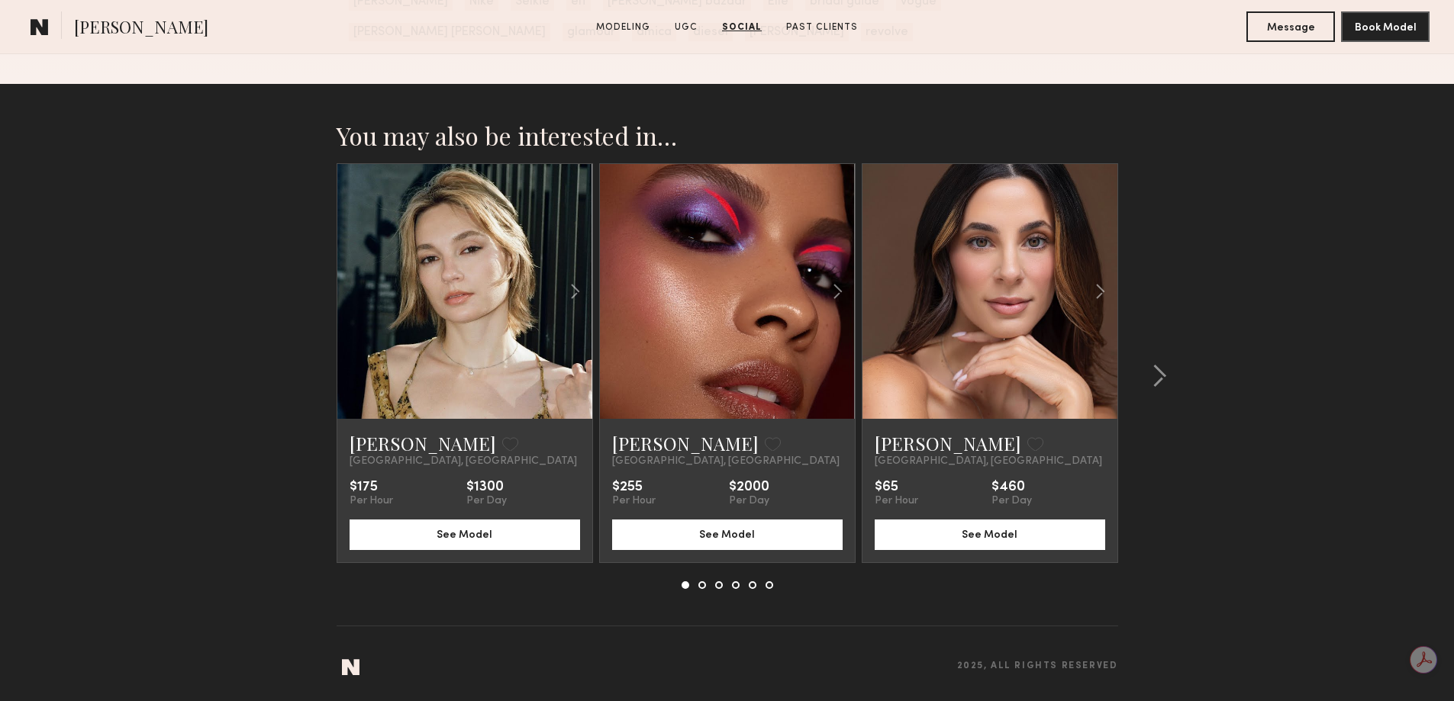
scroll to position [2243, 0]
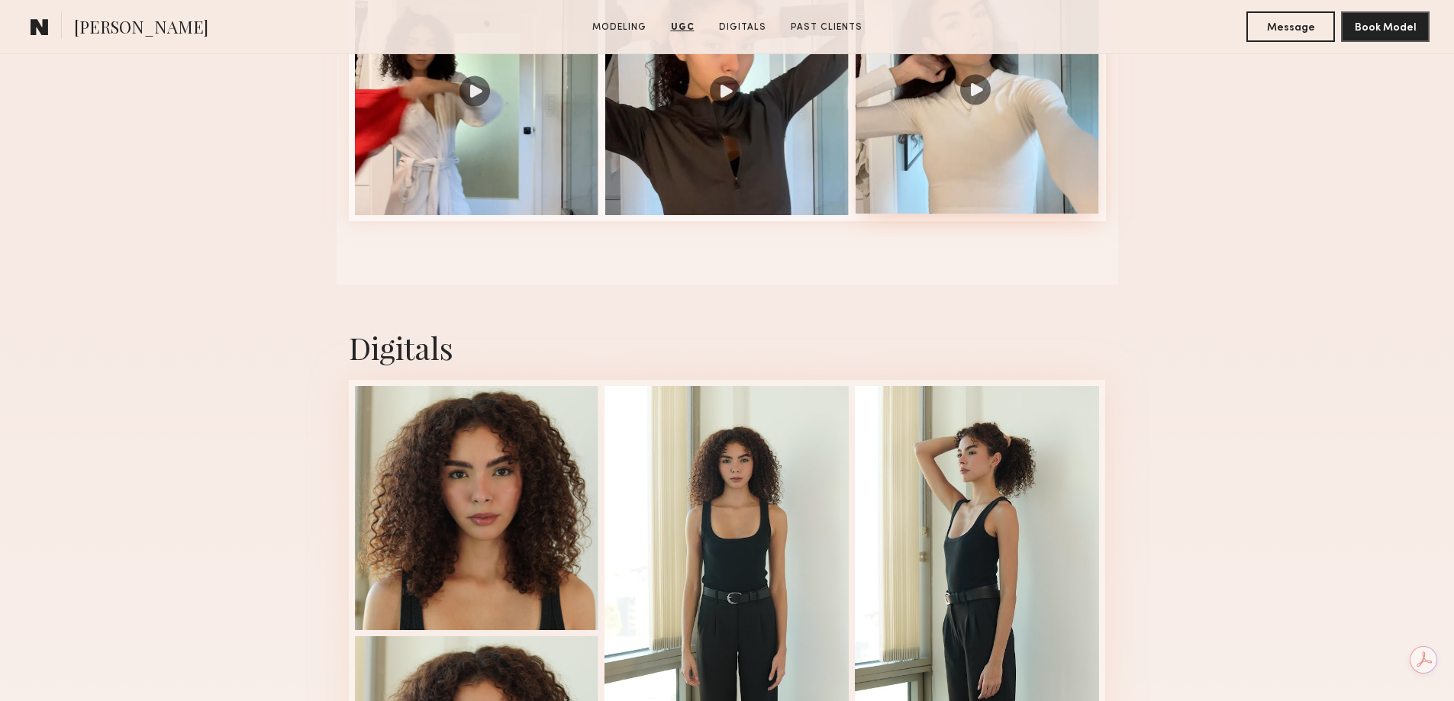
scroll to position [2671, 0]
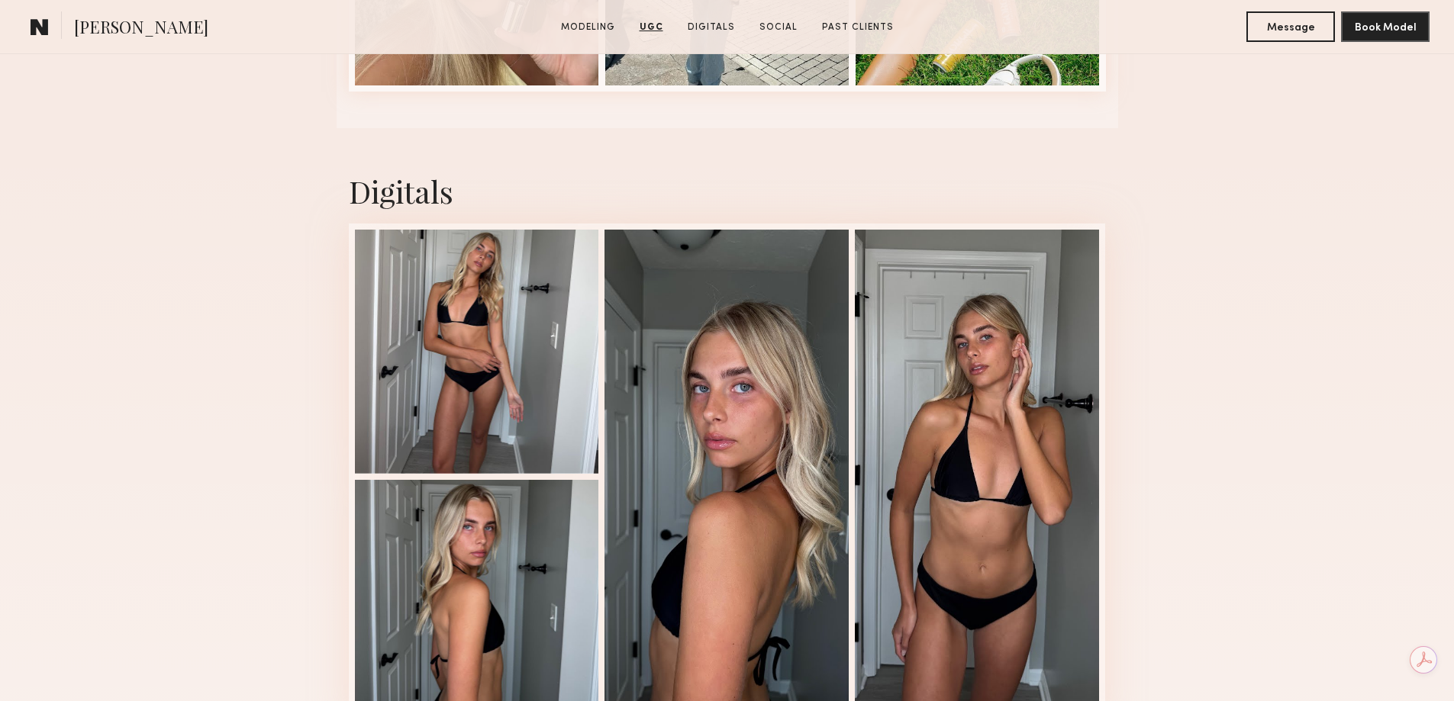
scroll to position [3892, 0]
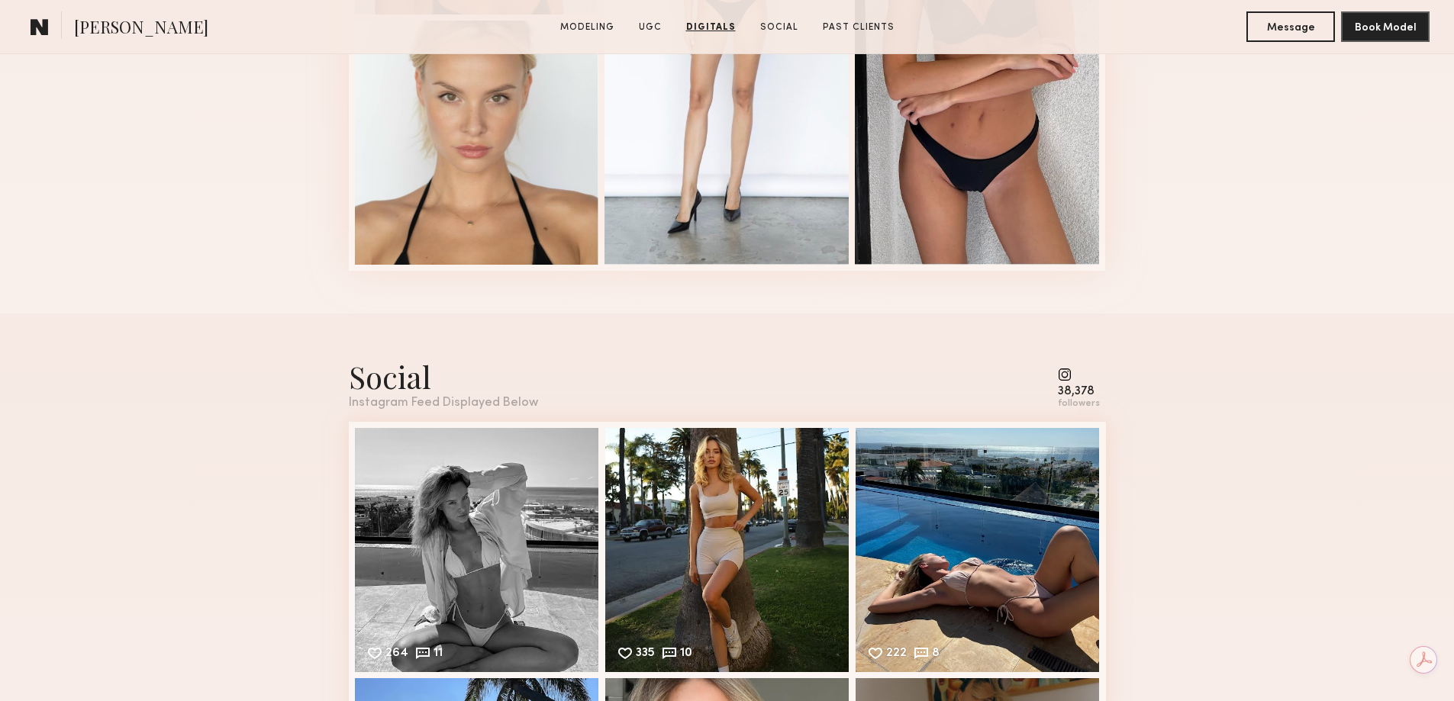
scroll to position [3358, 0]
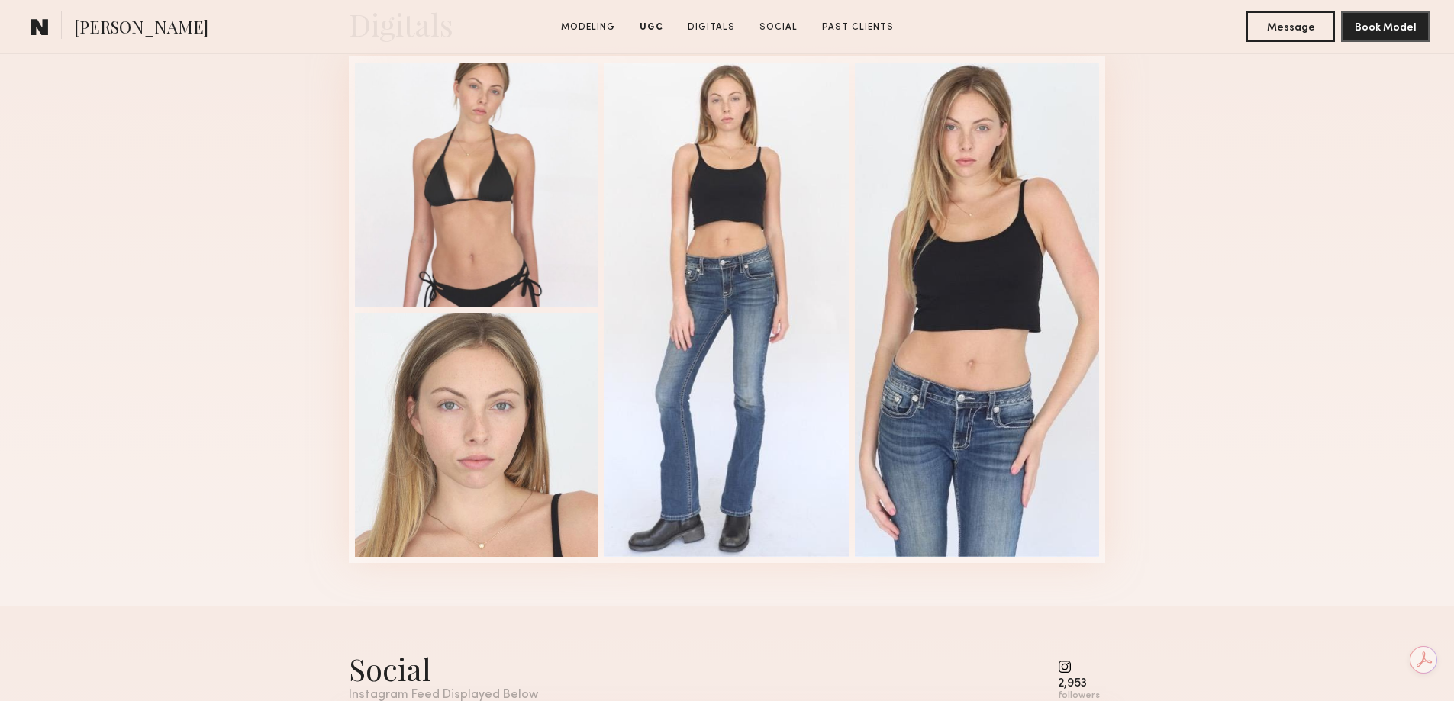
scroll to position [3587, 0]
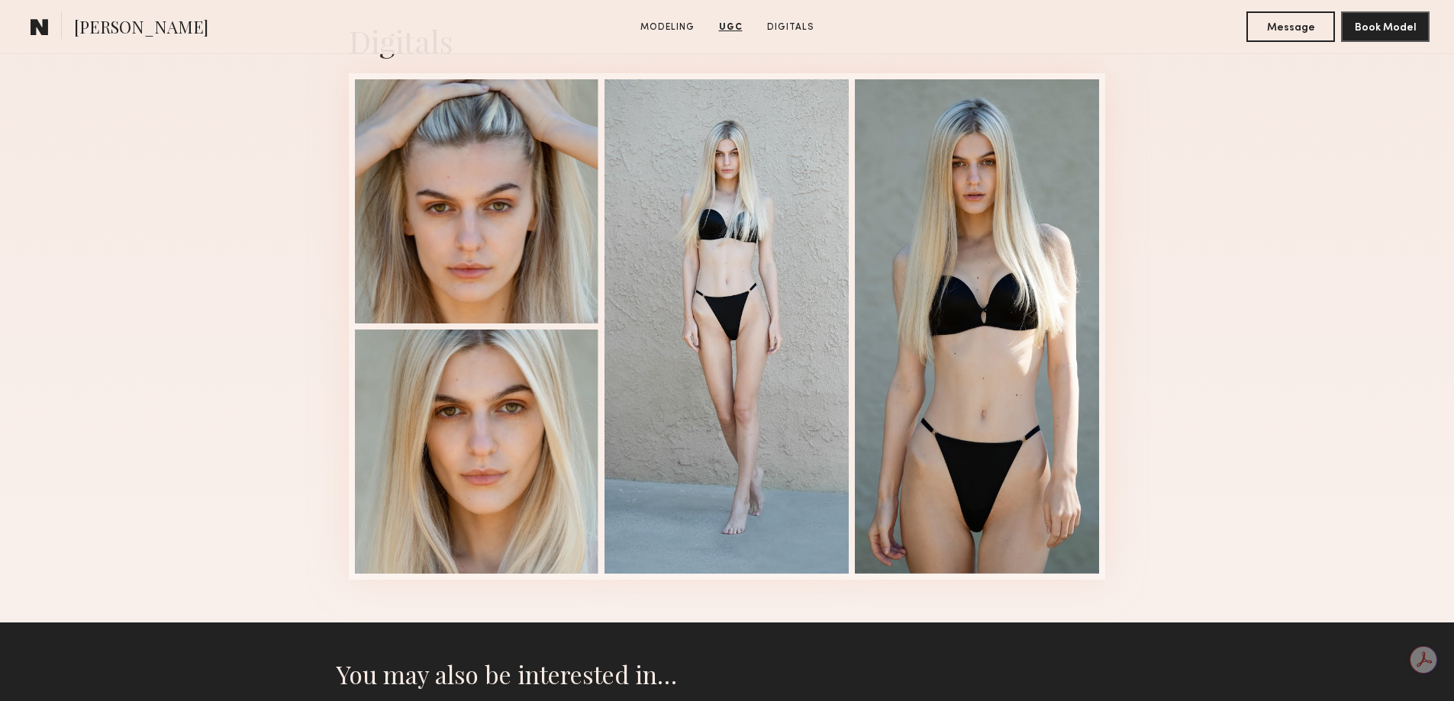
scroll to position [2061, 0]
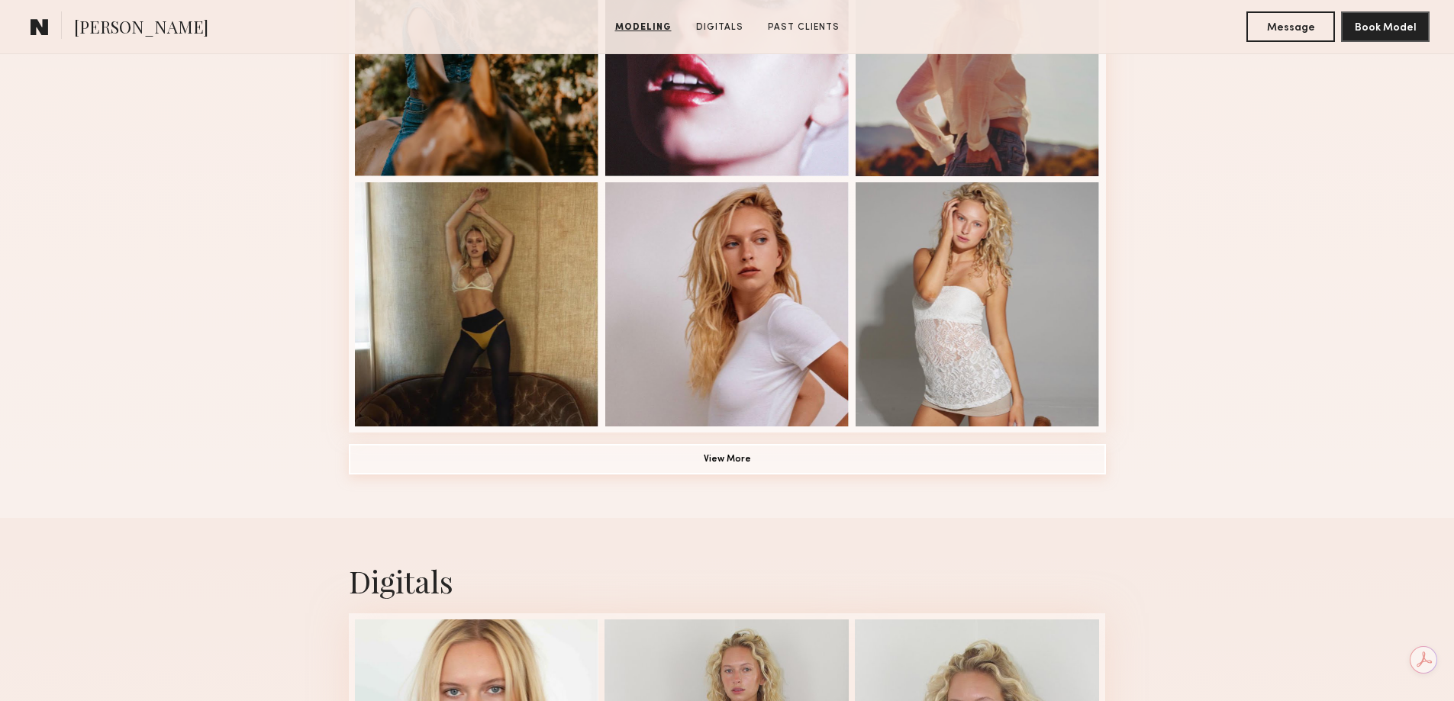
scroll to position [992, 0]
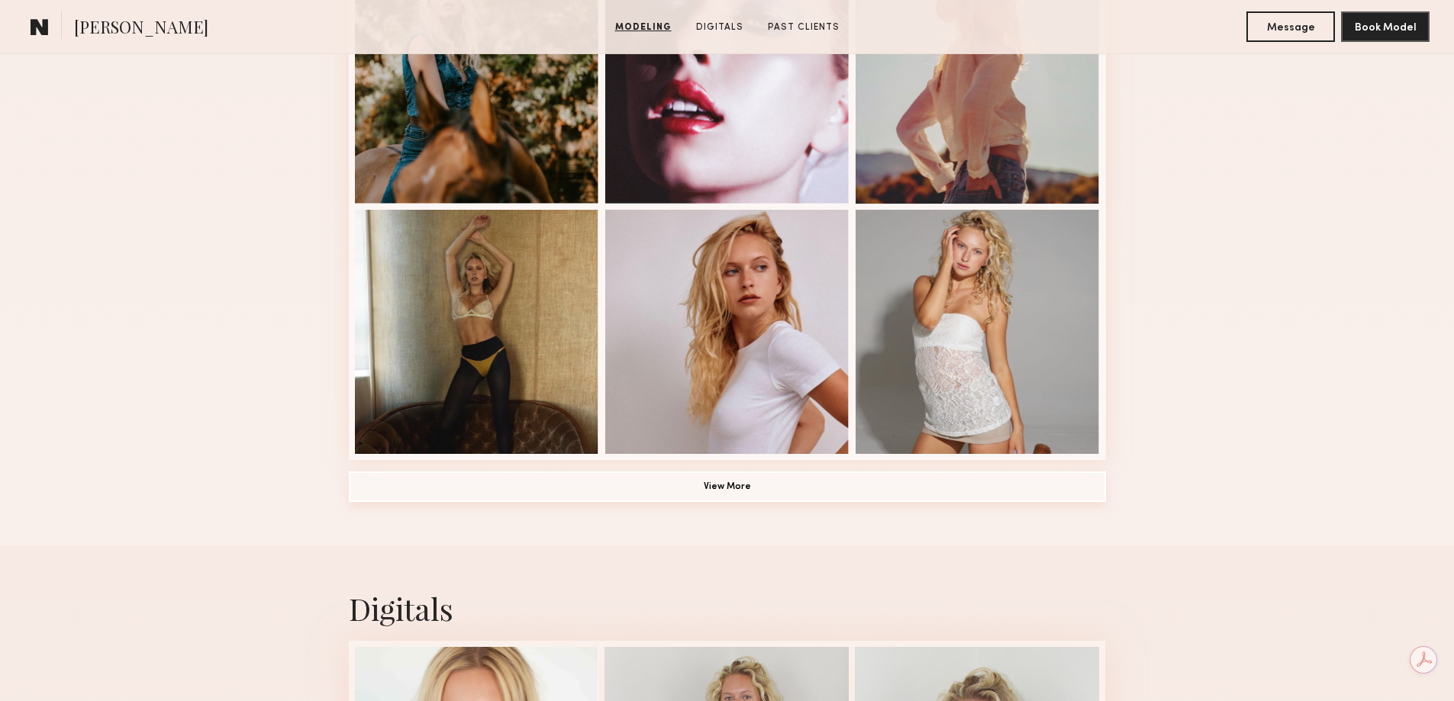
click at [788, 490] on button "View More" at bounding box center [727, 487] width 757 height 31
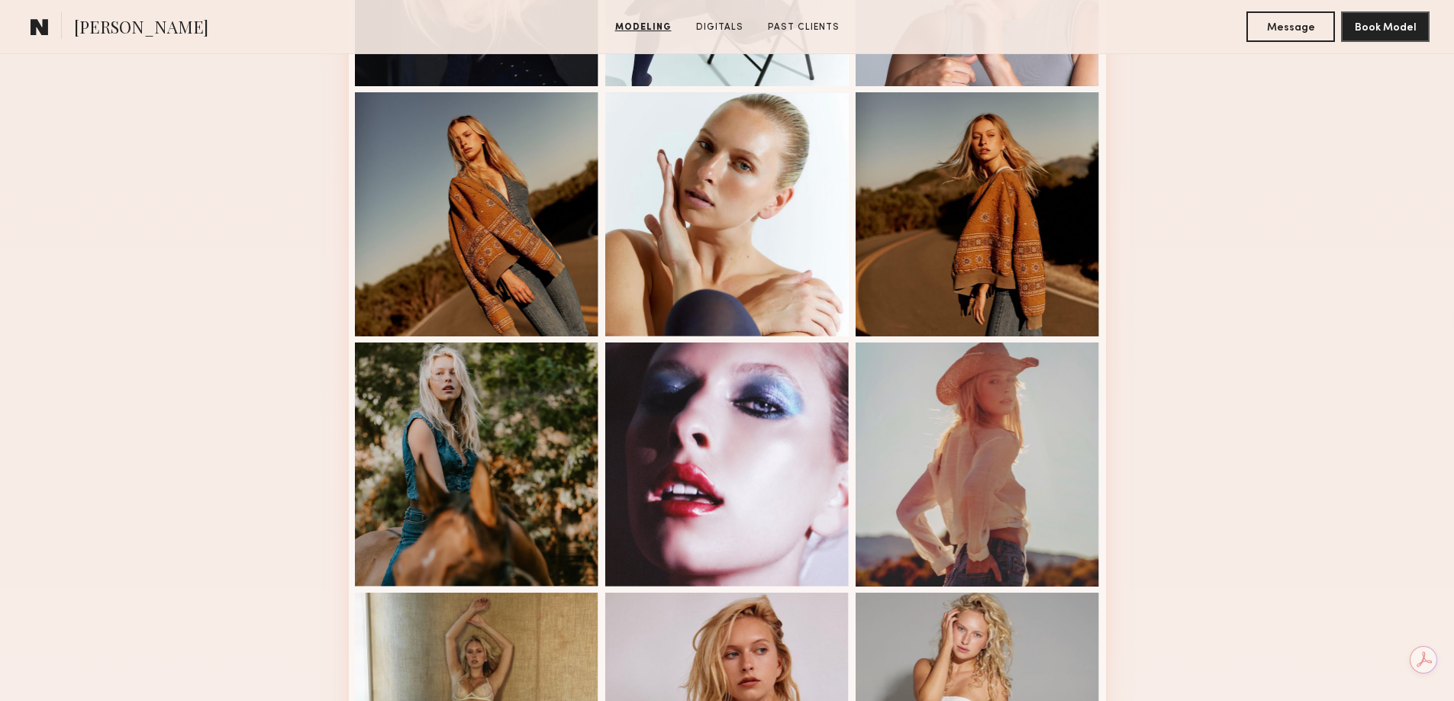
scroll to position [458, 0]
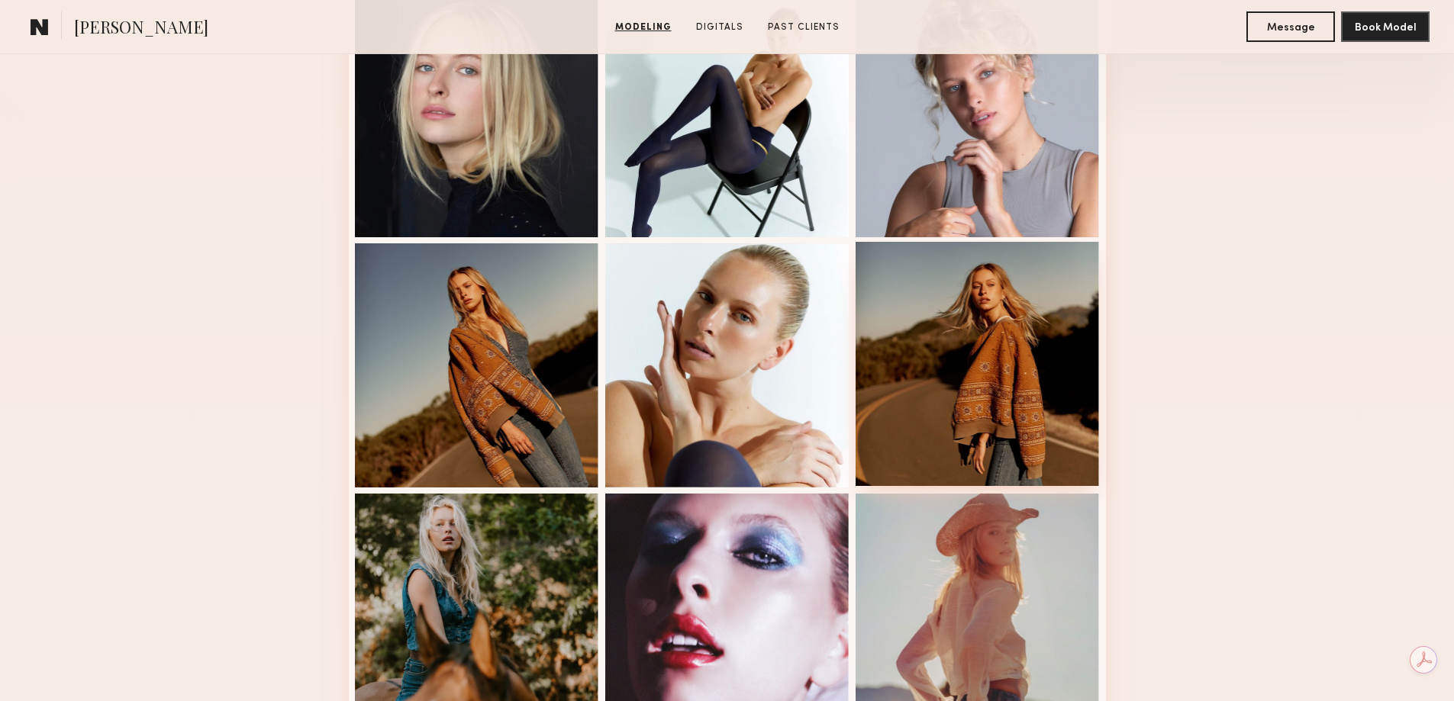
click at [1007, 329] on div at bounding box center [978, 364] width 244 height 244
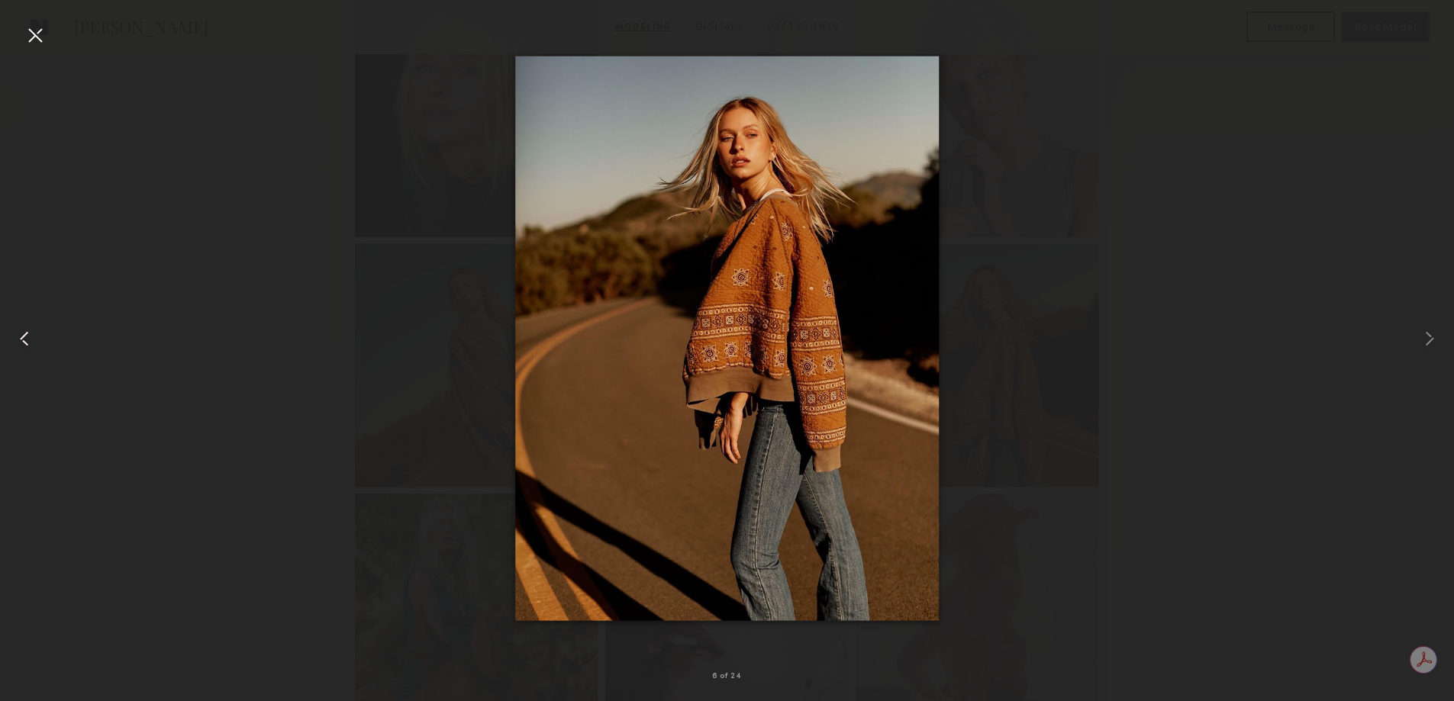
click at [37, 334] on div at bounding box center [29, 338] width 58 height 628
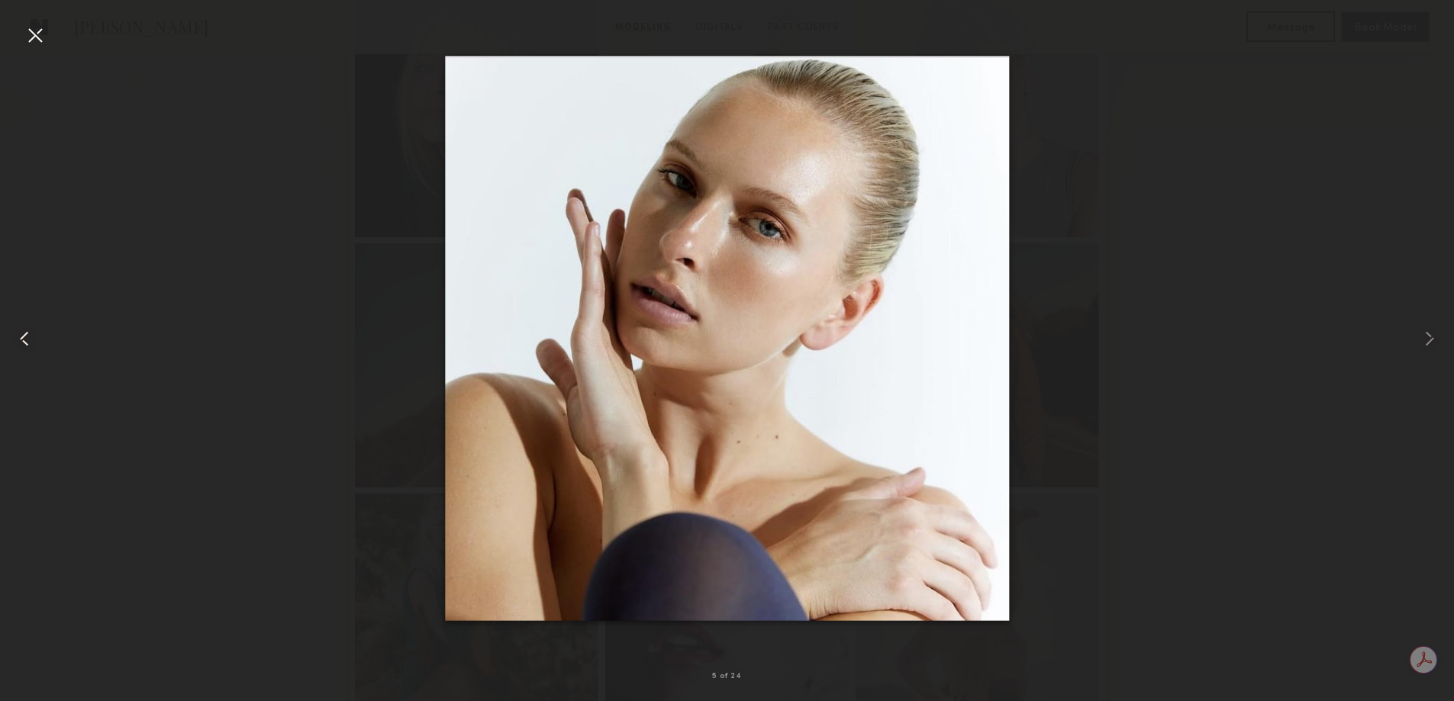
click at [41, 334] on div at bounding box center [29, 338] width 58 height 628
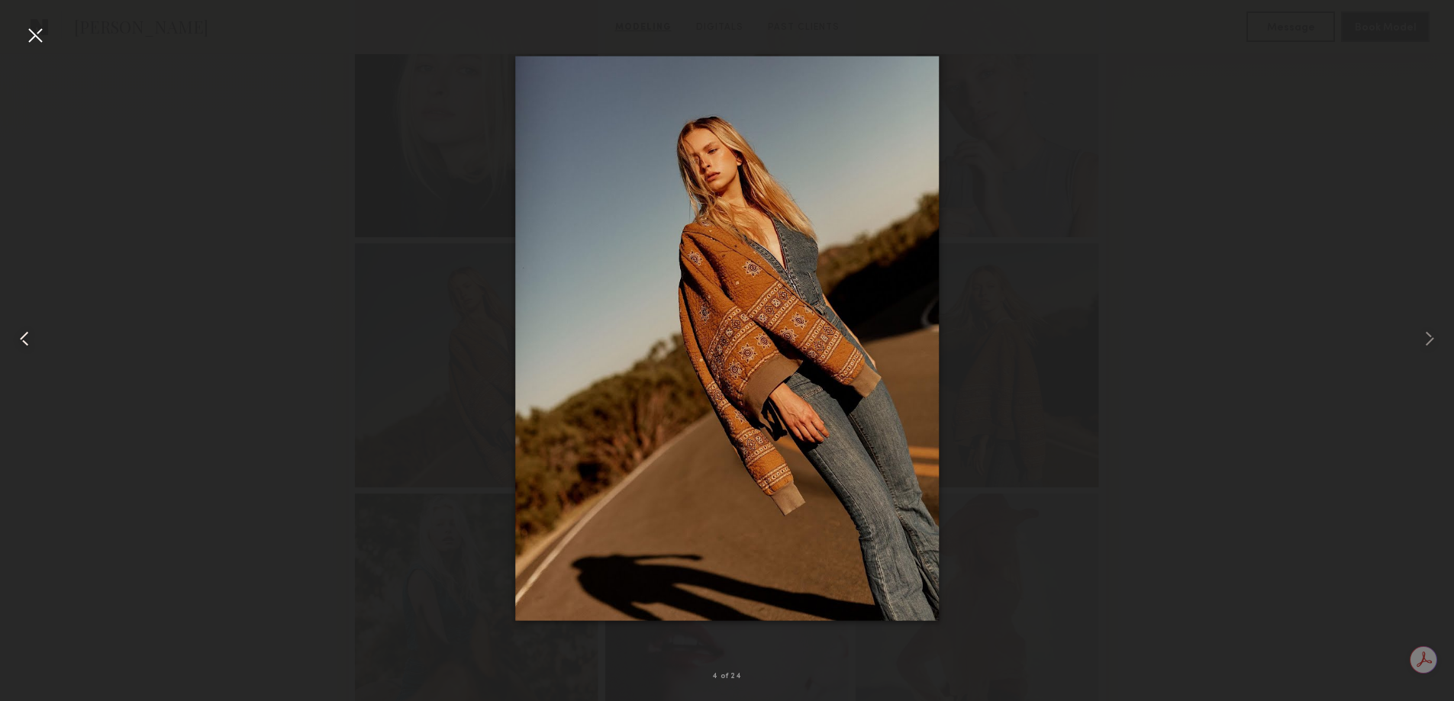
click at [42, 334] on div at bounding box center [29, 338] width 58 height 628
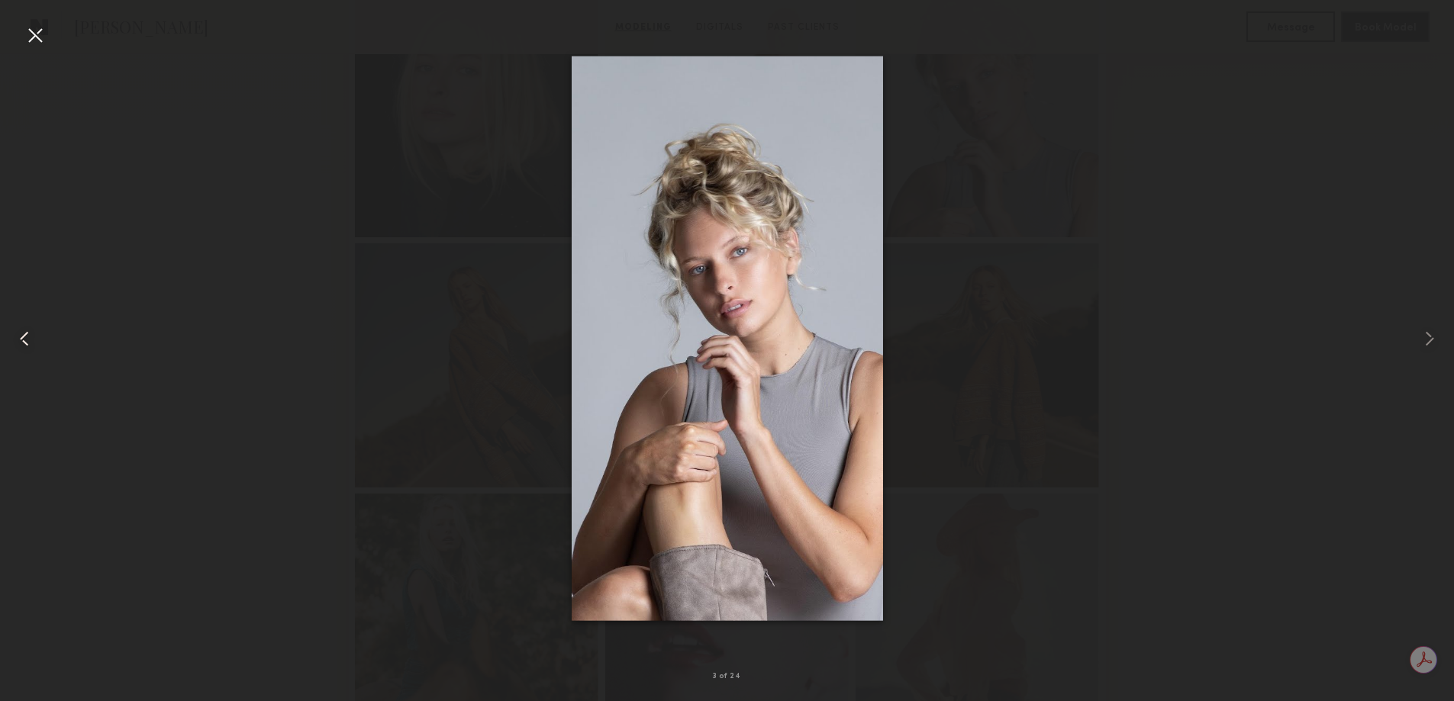
click at [42, 334] on div at bounding box center [29, 338] width 58 height 628
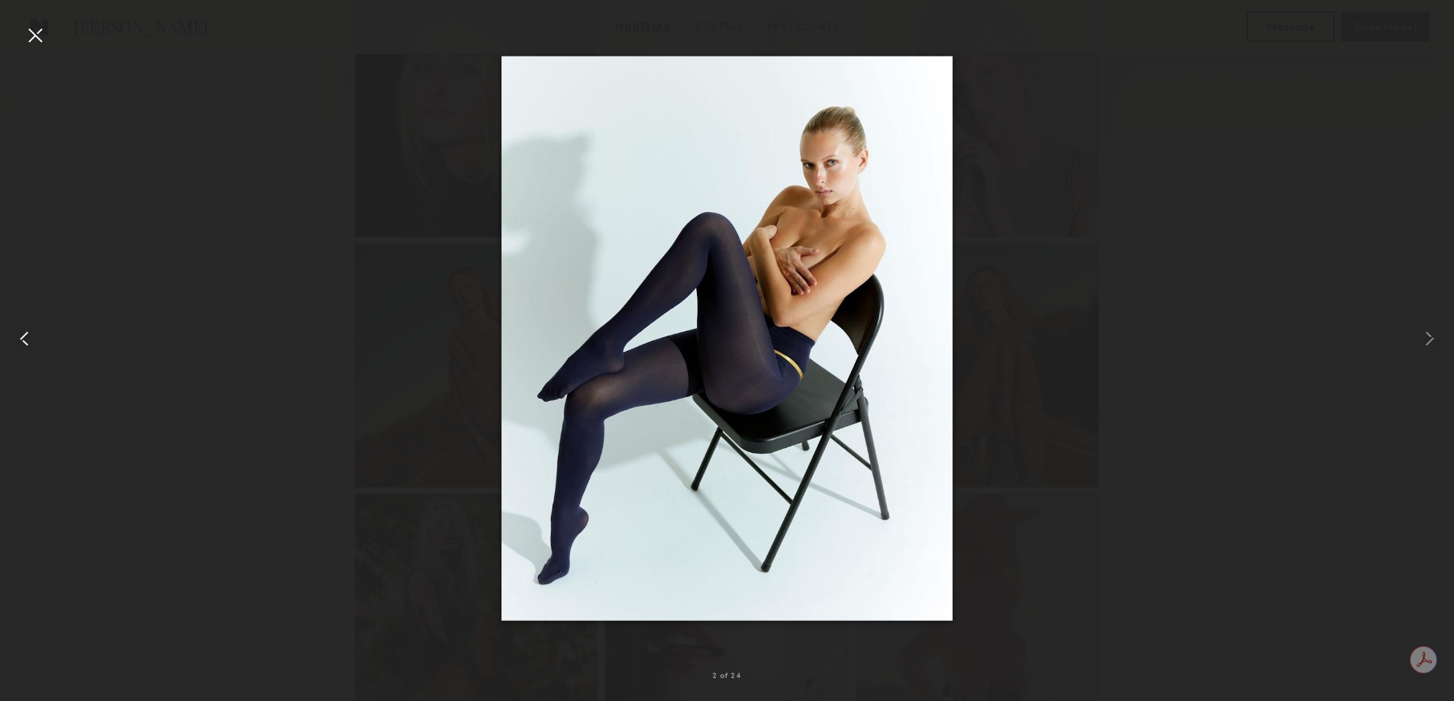
click at [42, 334] on div at bounding box center [29, 338] width 58 height 628
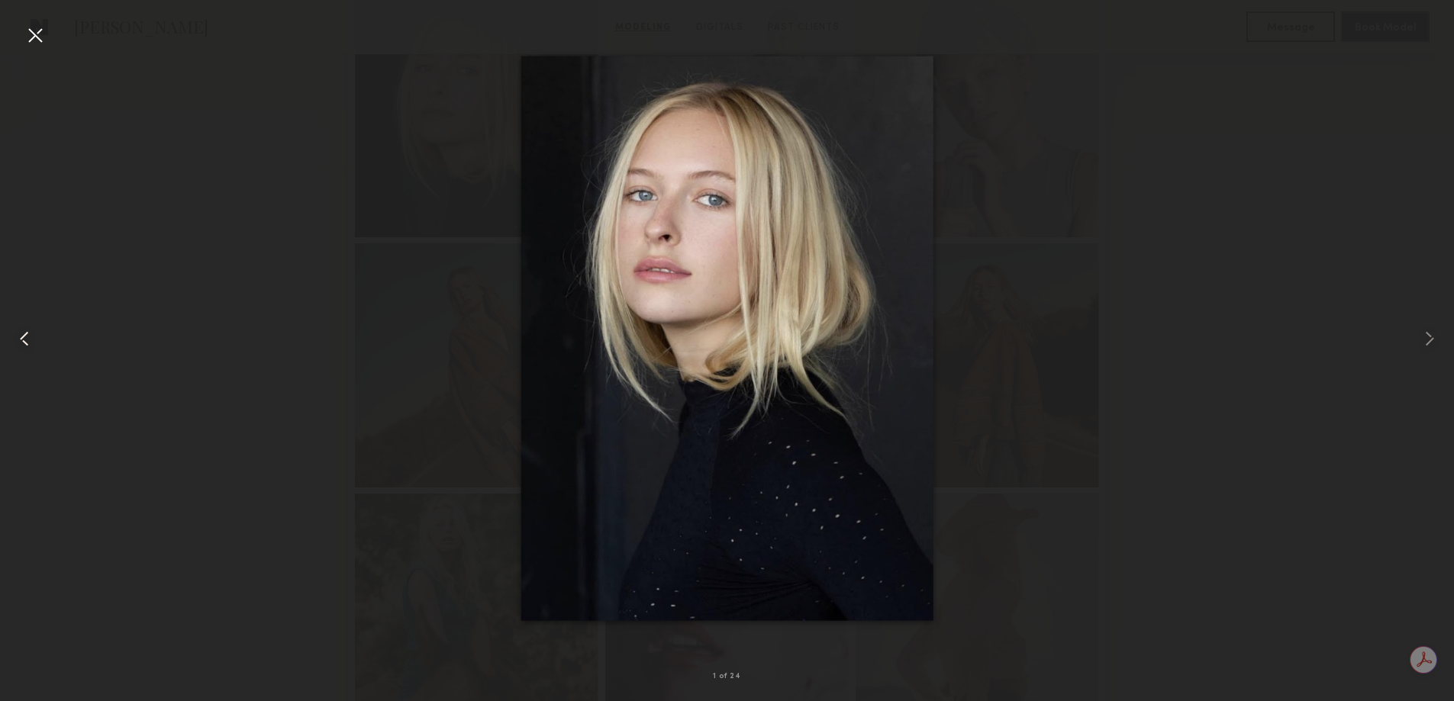
click at [42, 334] on div at bounding box center [29, 338] width 58 height 628
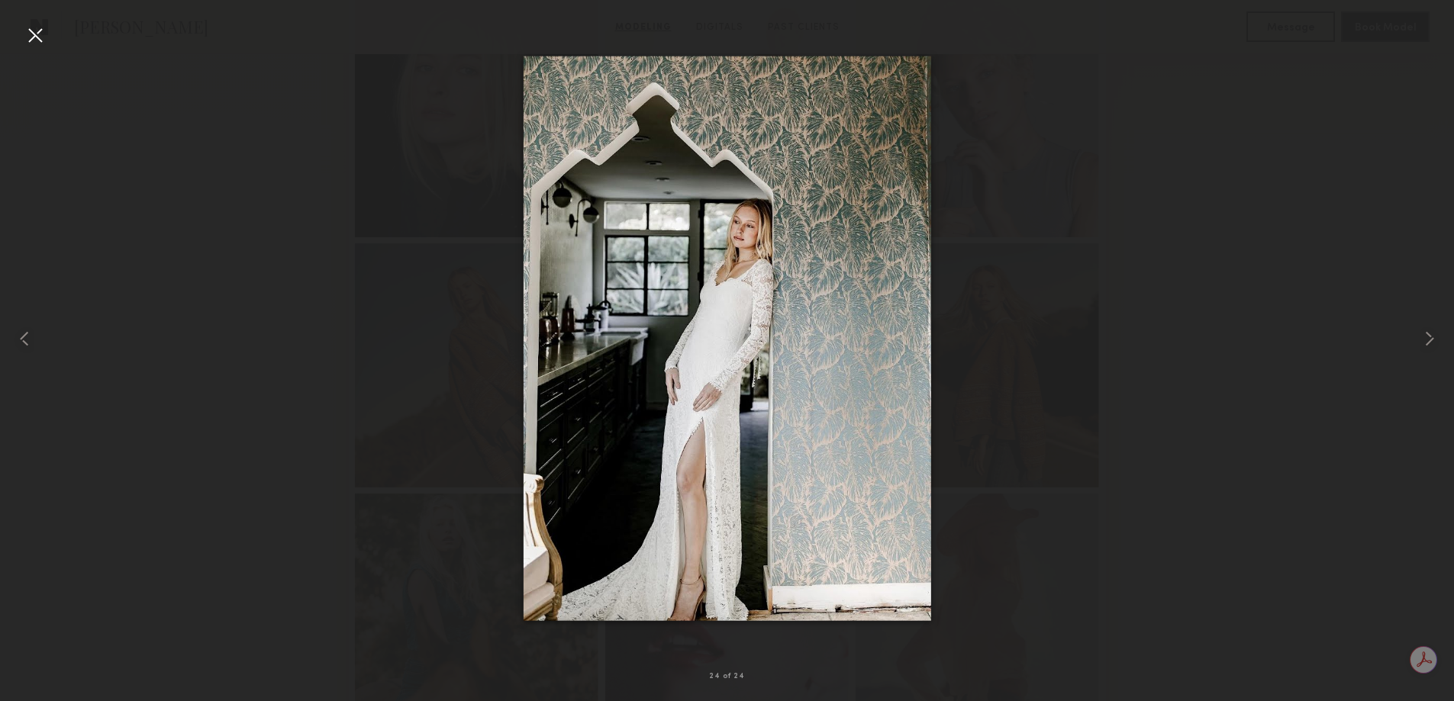
click at [479, 205] on div at bounding box center [727, 338] width 1454 height 628
click at [1020, 264] on div at bounding box center [727, 338] width 1454 height 628
click at [43, 52] on div at bounding box center [29, 338] width 58 height 628
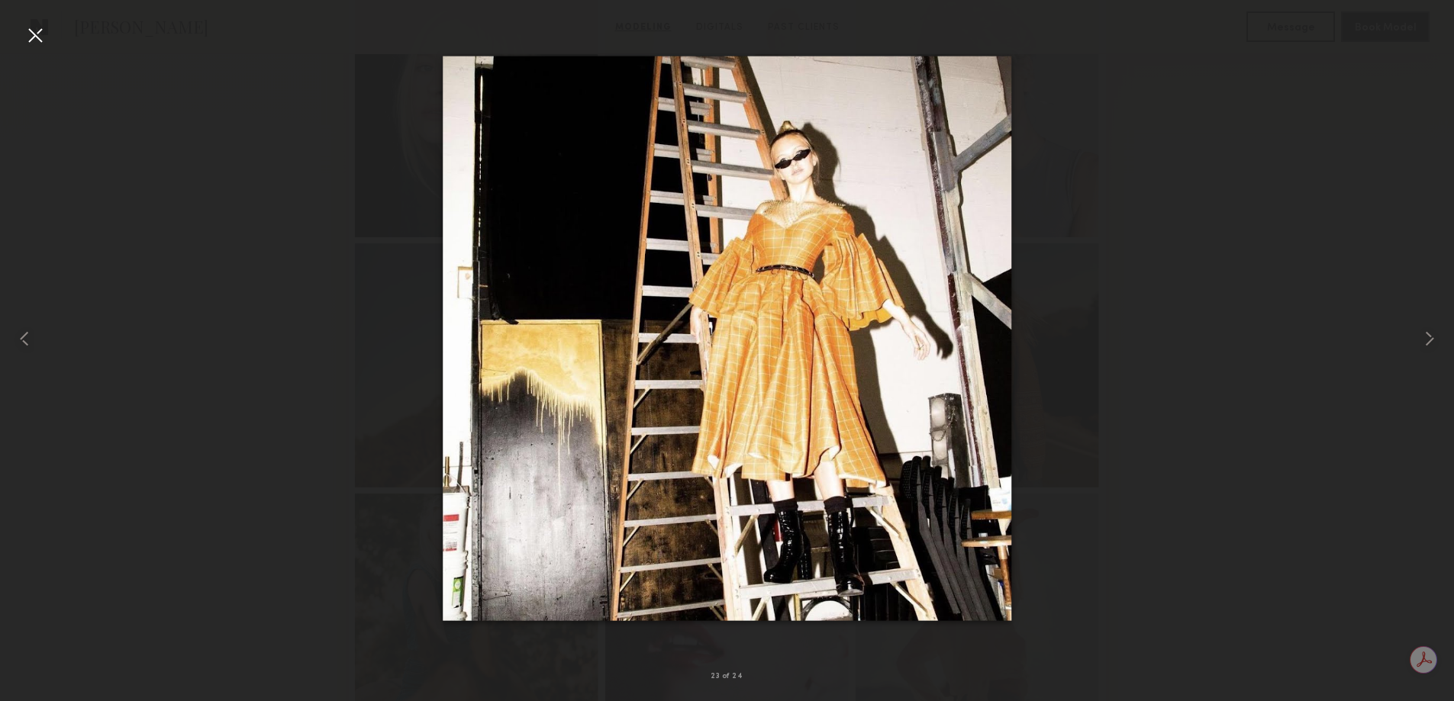
click at [33, 36] on div at bounding box center [35, 35] width 24 height 24
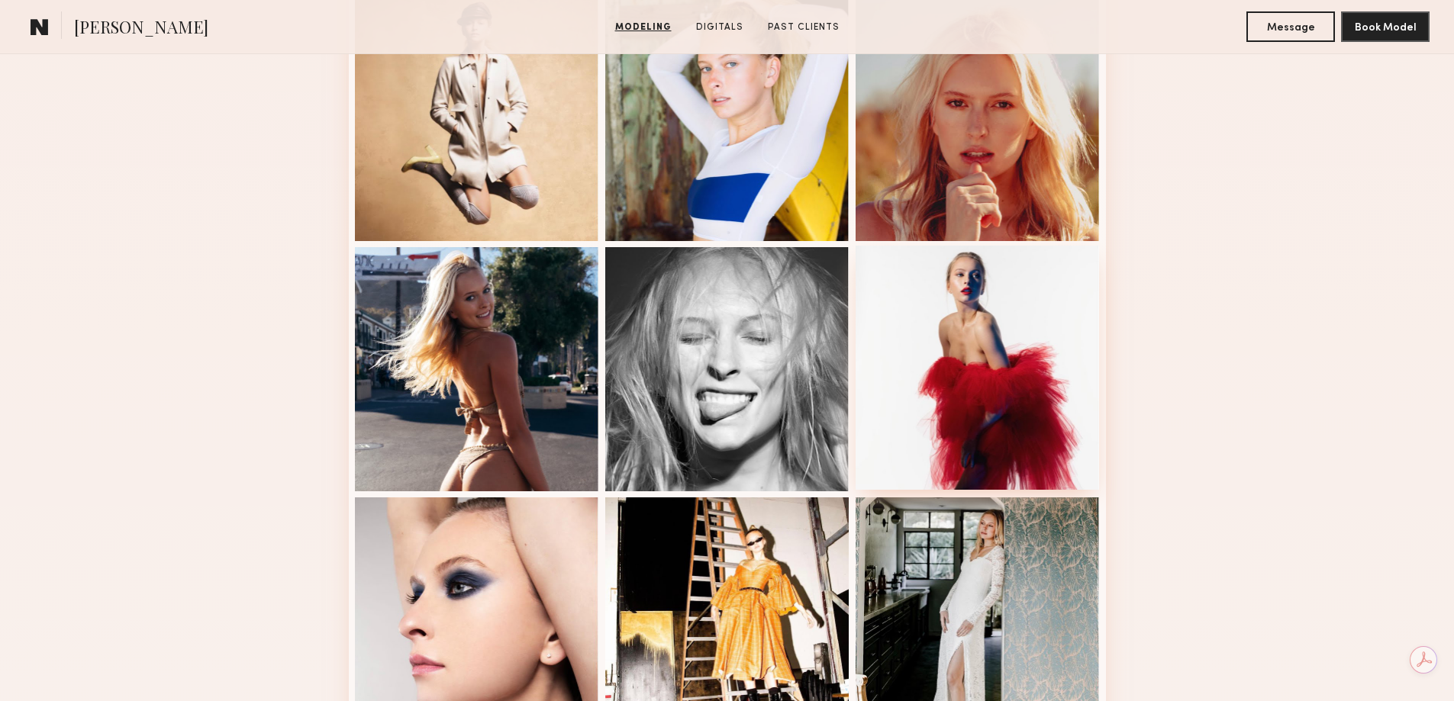
scroll to position [1679, 0]
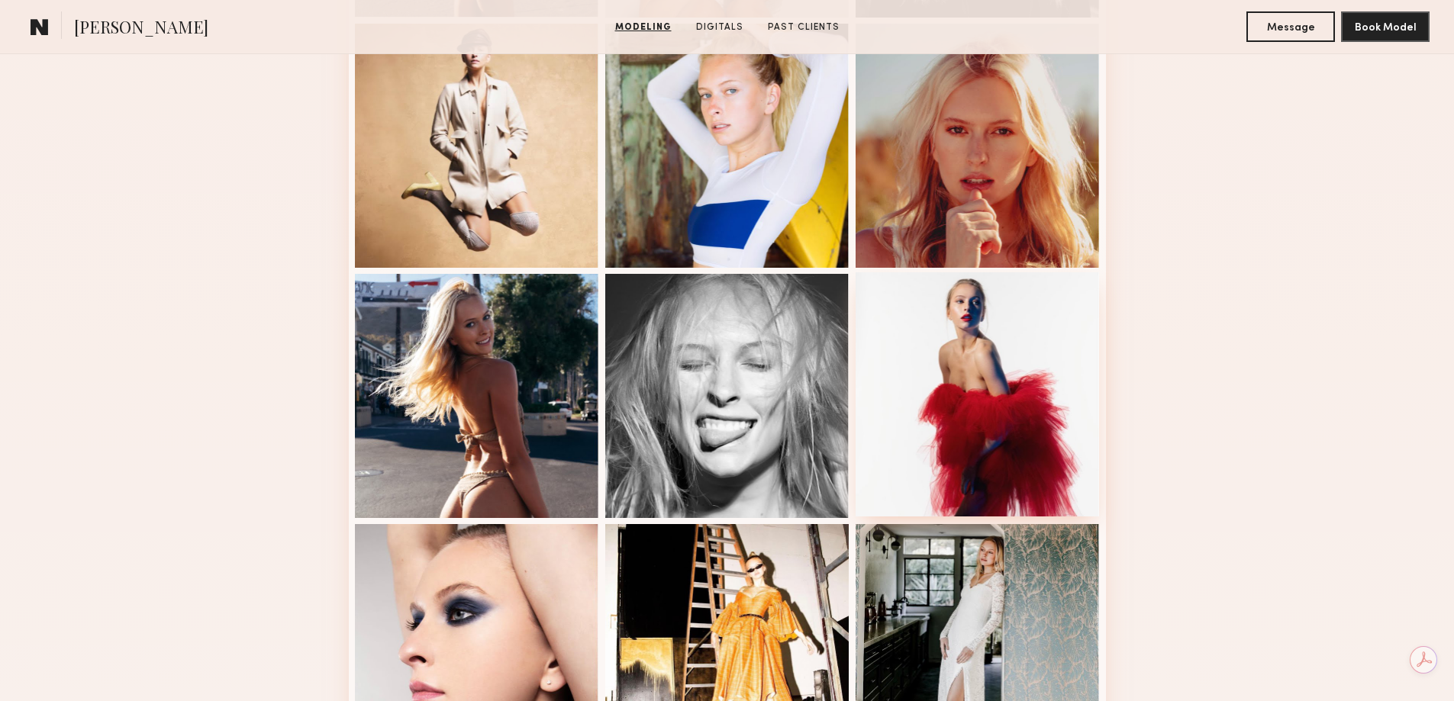
click at [966, 388] on div at bounding box center [978, 394] width 244 height 244
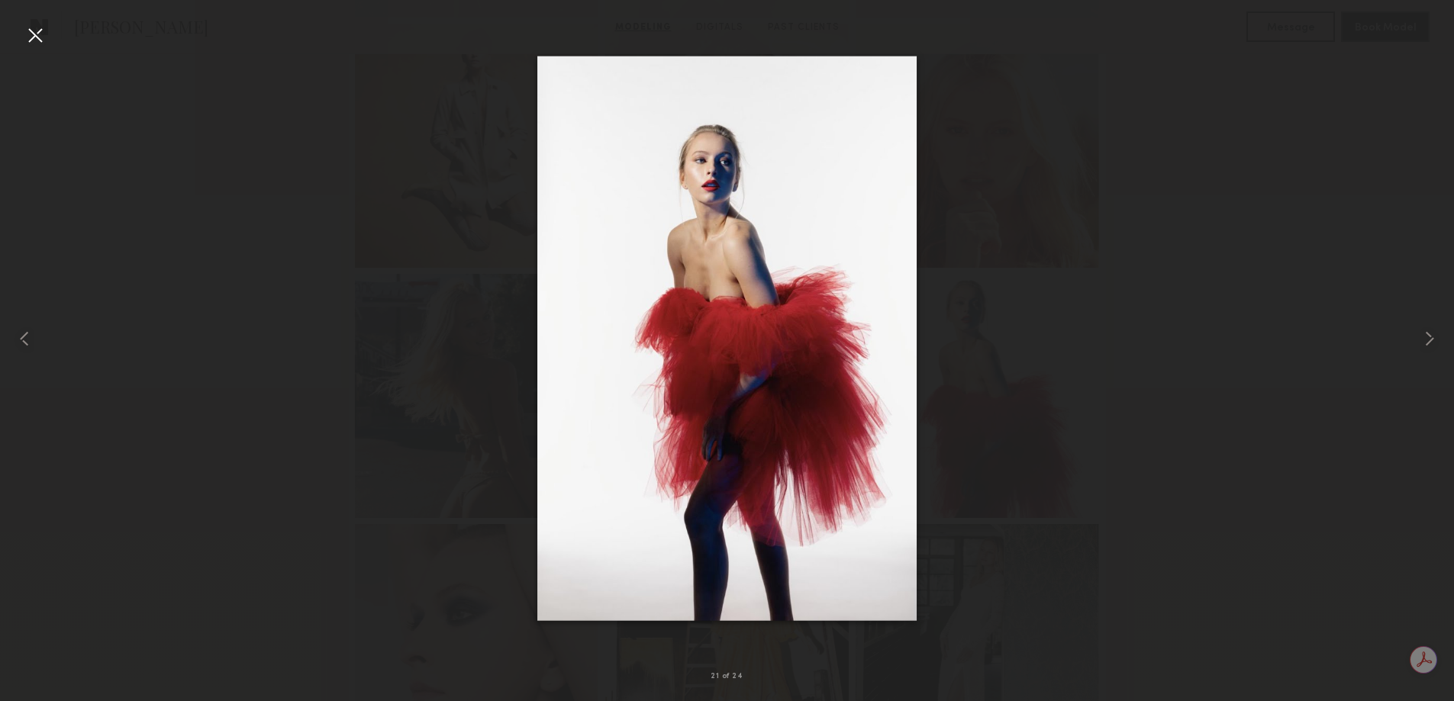
click at [327, 310] on div at bounding box center [727, 338] width 1454 height 628
click at [35, 37] on div at bounding box center [35, 35] width 24 height 24
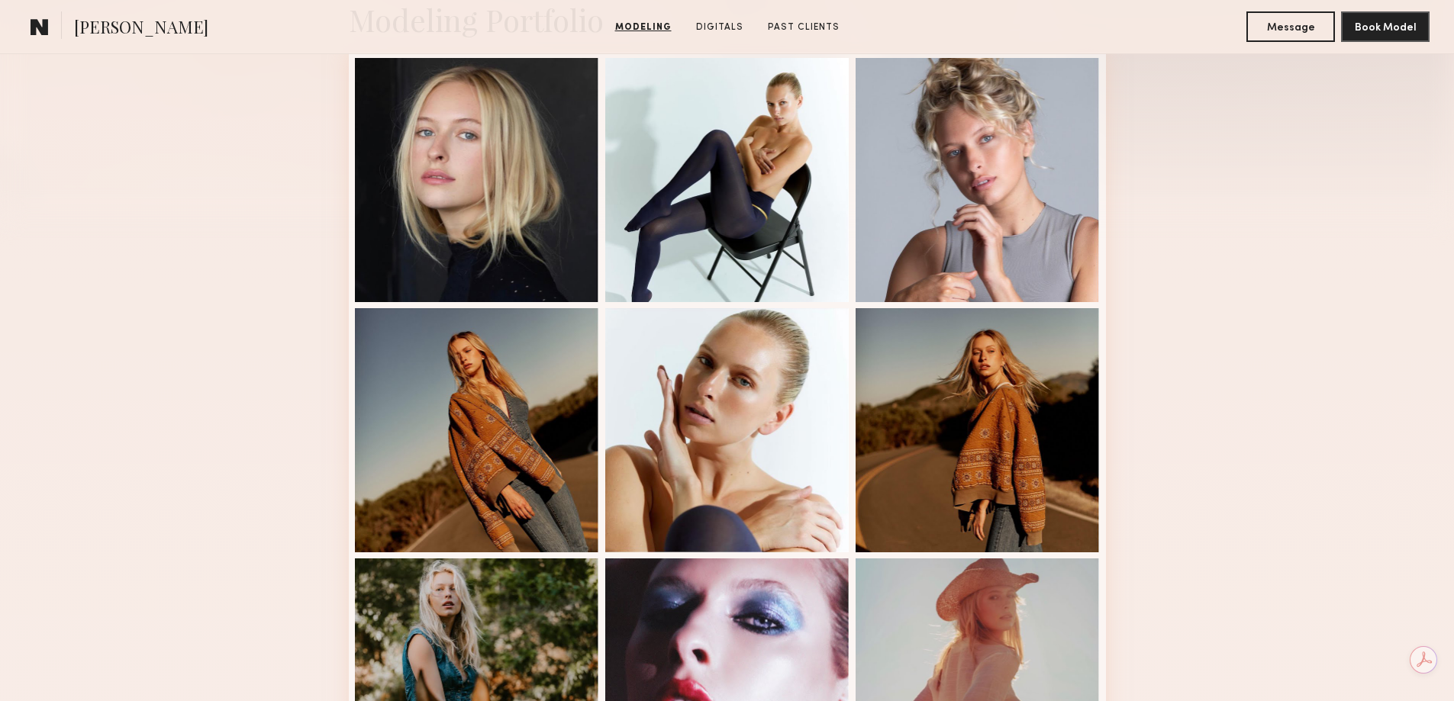
scroll to position [382, 0]
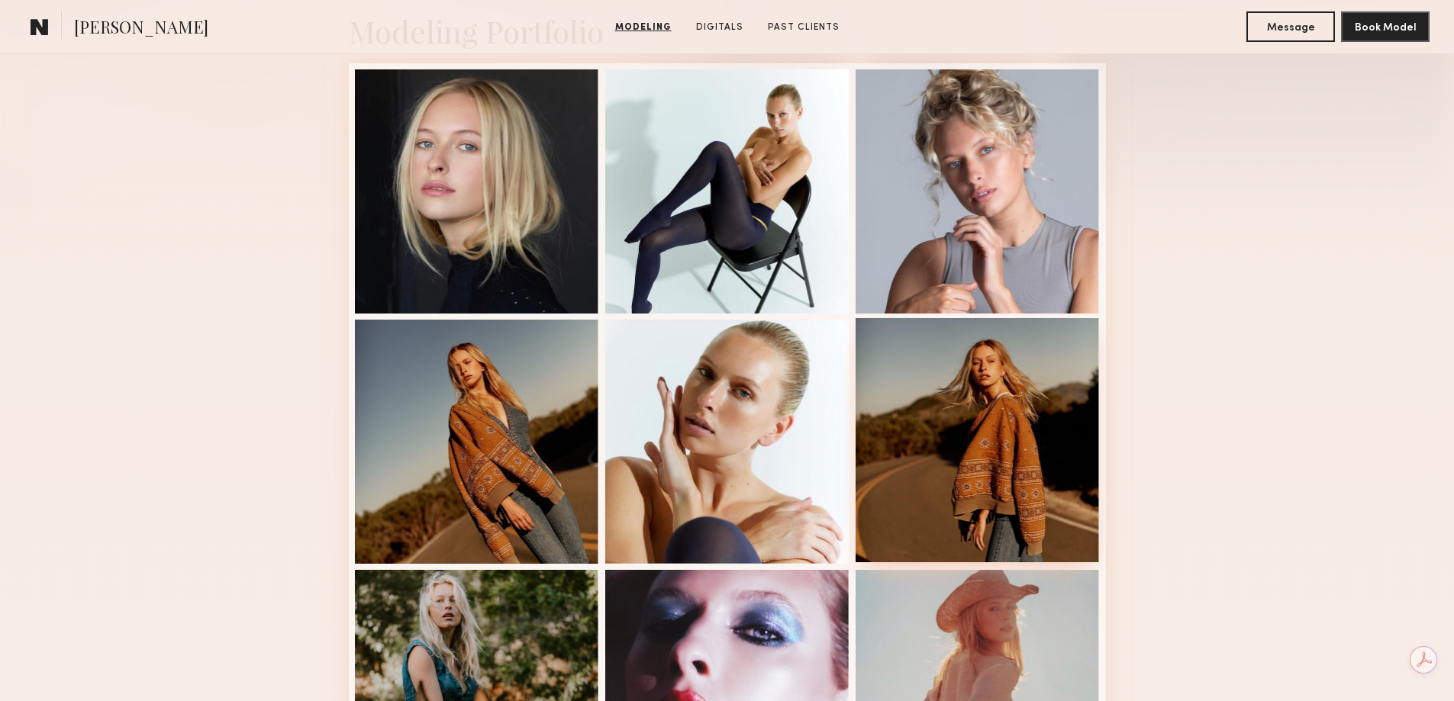
click at [996, 398] on div at bounding box center [978, 440] width 244 height 244
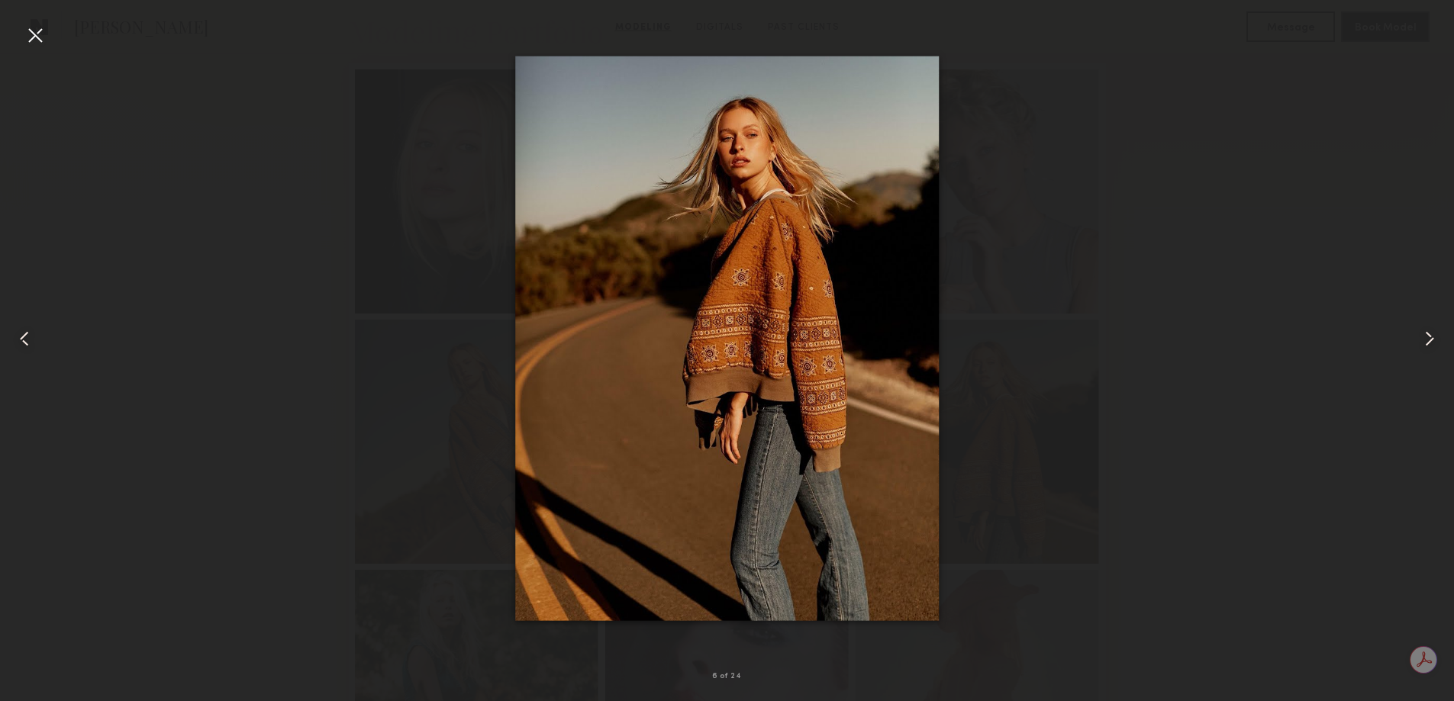
click at [21, 339] on common-icon at bounding box center [24, 339] width 24 height 24
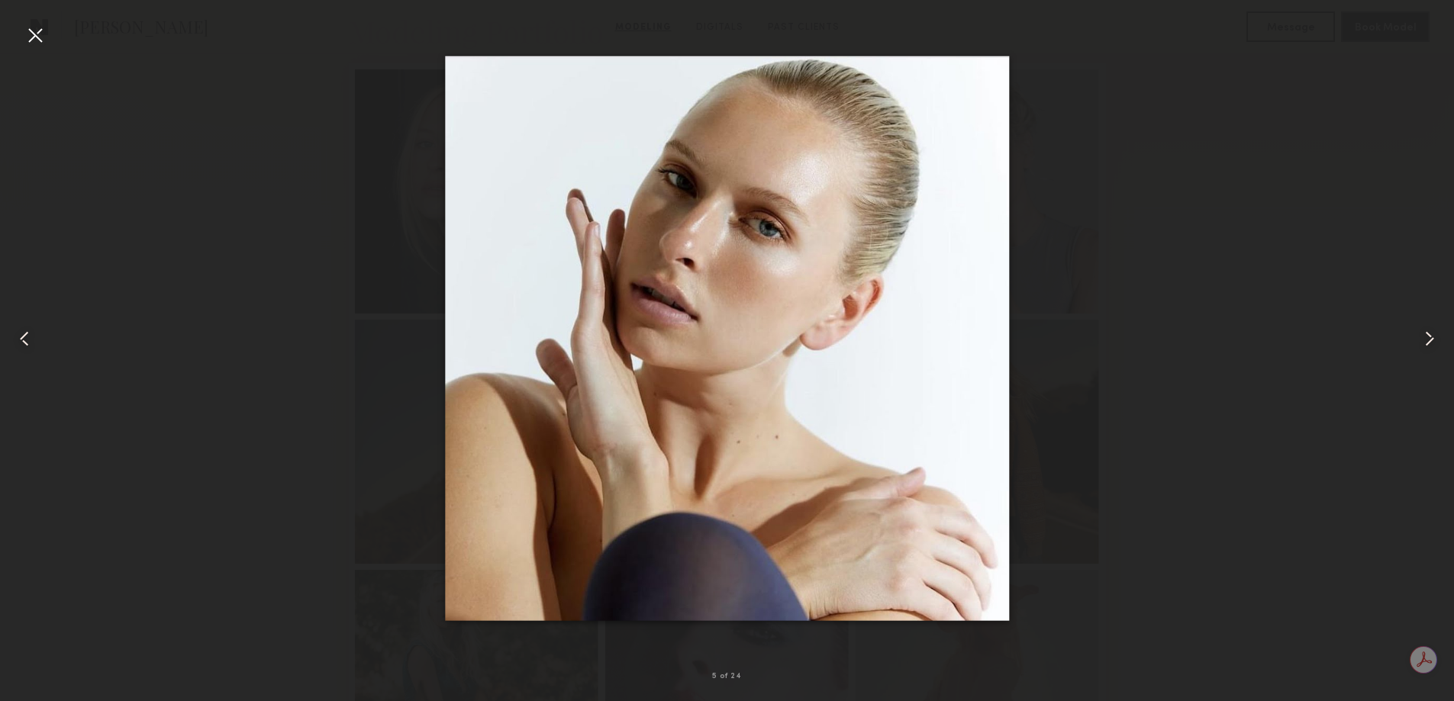
click at [21, 339] on common-icon at bounding box center [24, 339] width 24 height 24
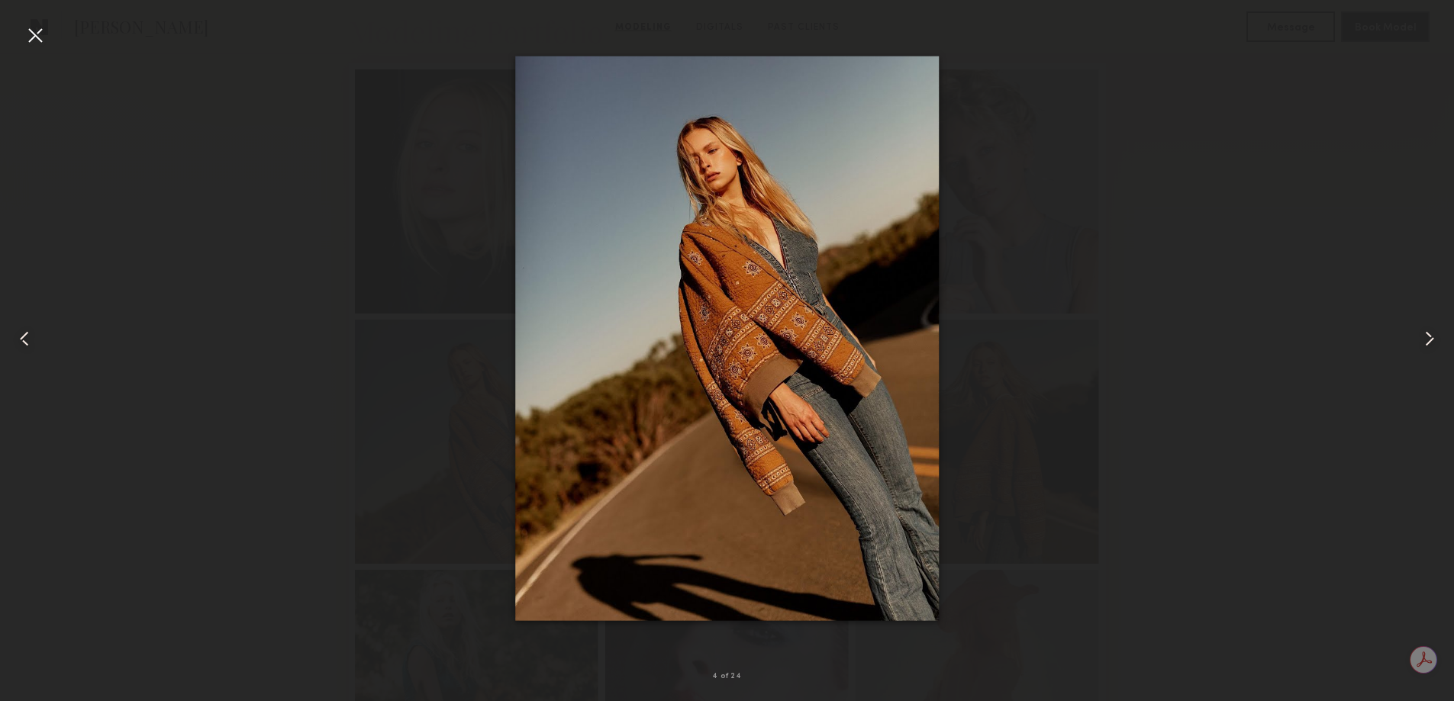
click at [21, 339] on common-icon at bounding box center [24, 339] width 24 height 24
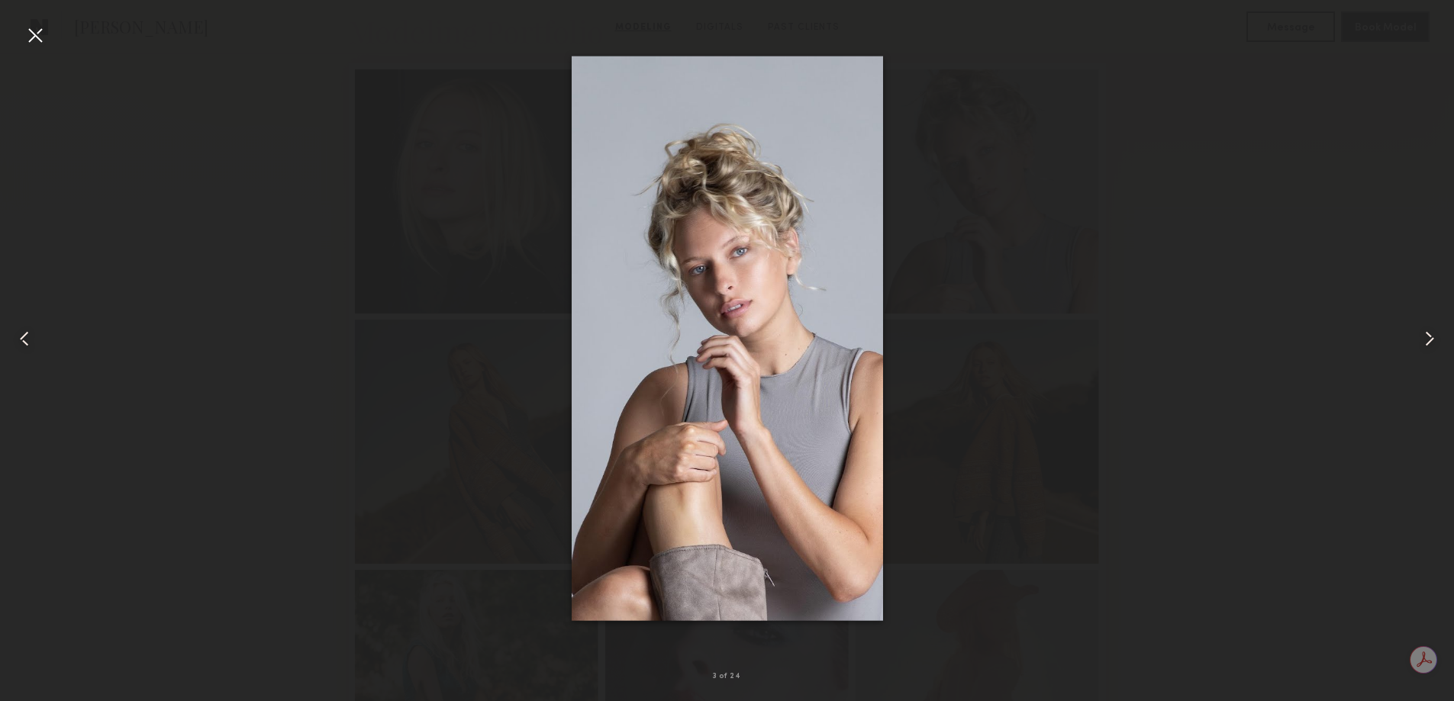
click at [21, 339] on common-icon at bounding box center [24, 339] width 24 height 24
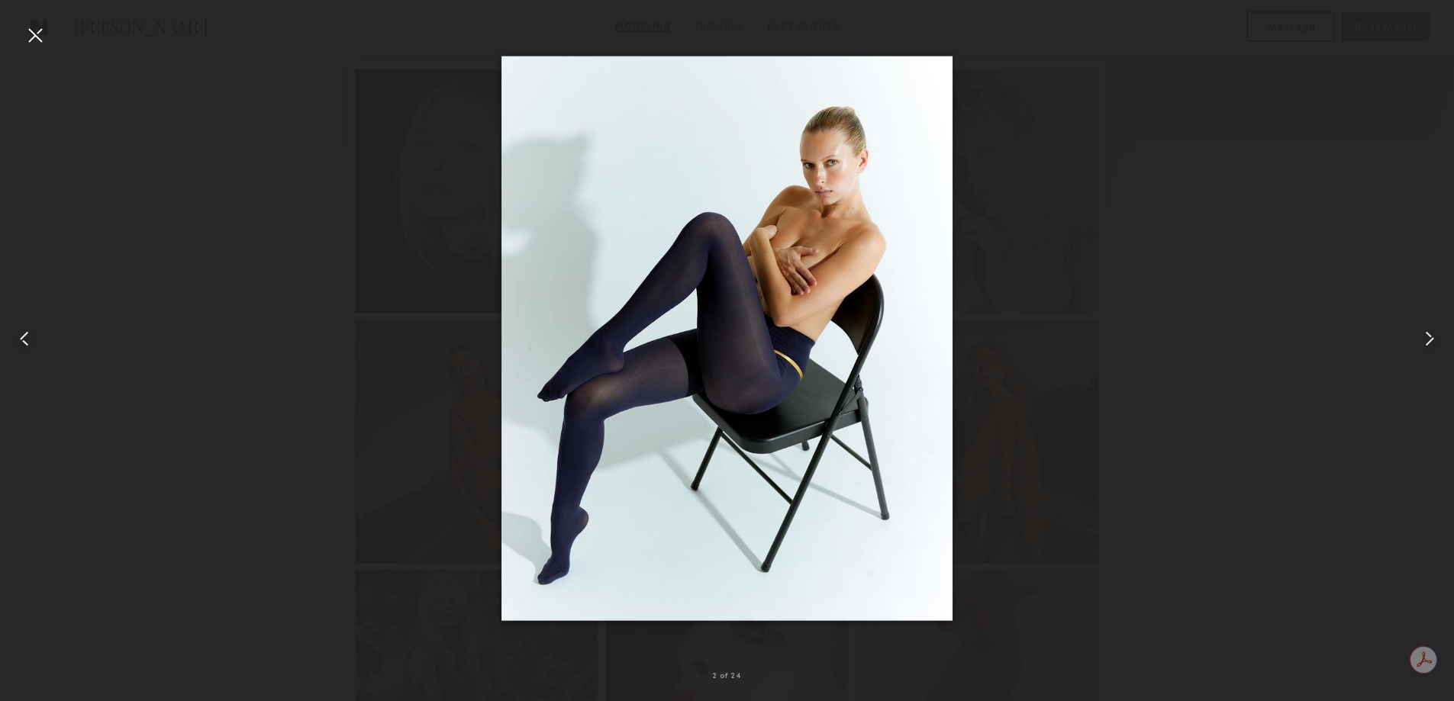
click at [21, 339] on common-icon at bounding box center [24, 339] width 24 height 24
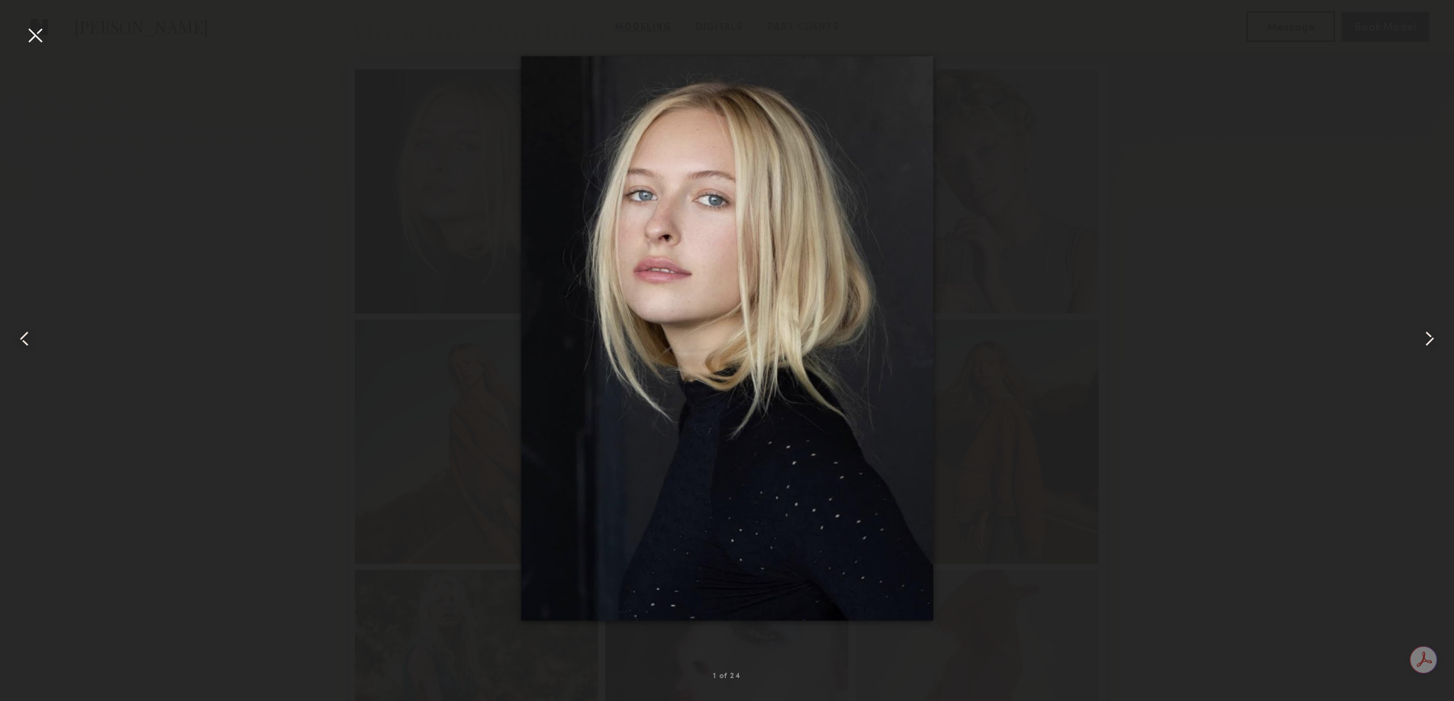
click at [21, 339] on common-icon at bounding box center [24, 339] width 24 height 24
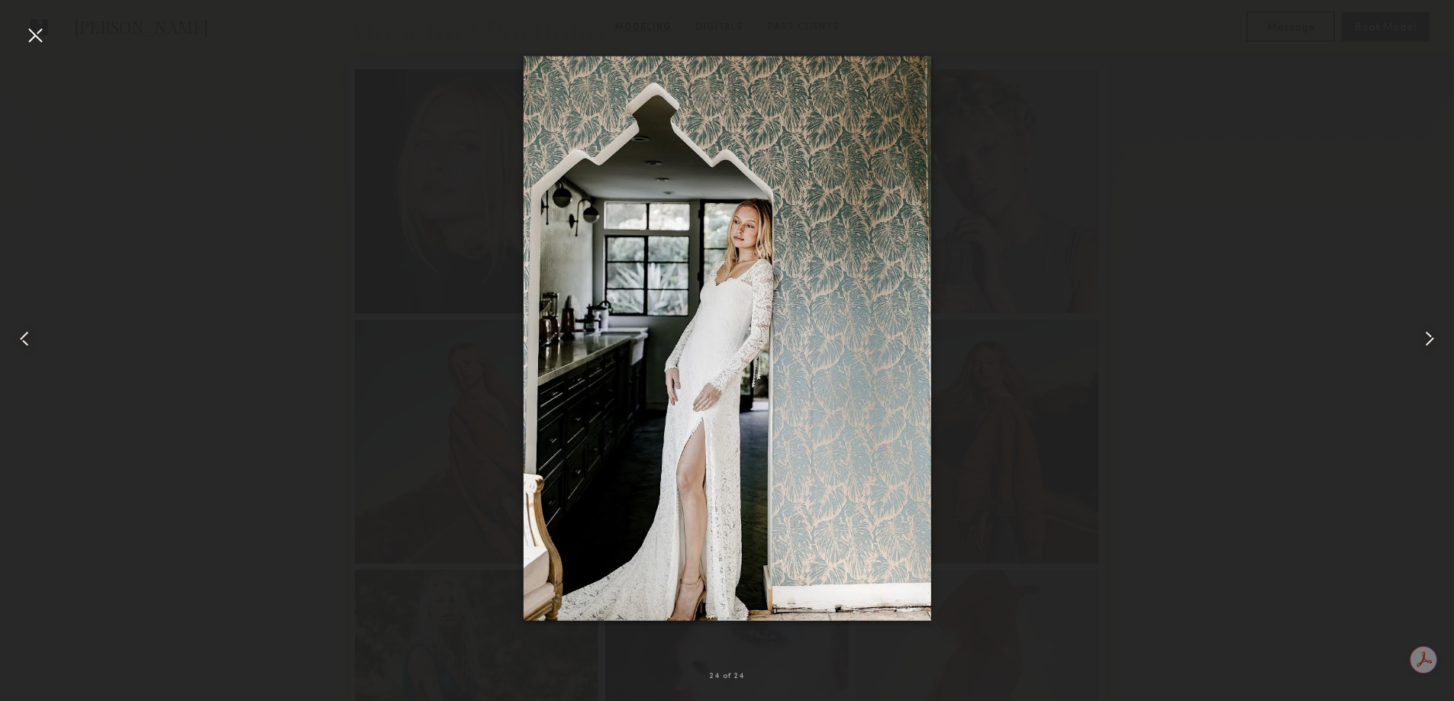
click at [32, 37] on div at bounding box center [35, 35] width 24 height 24
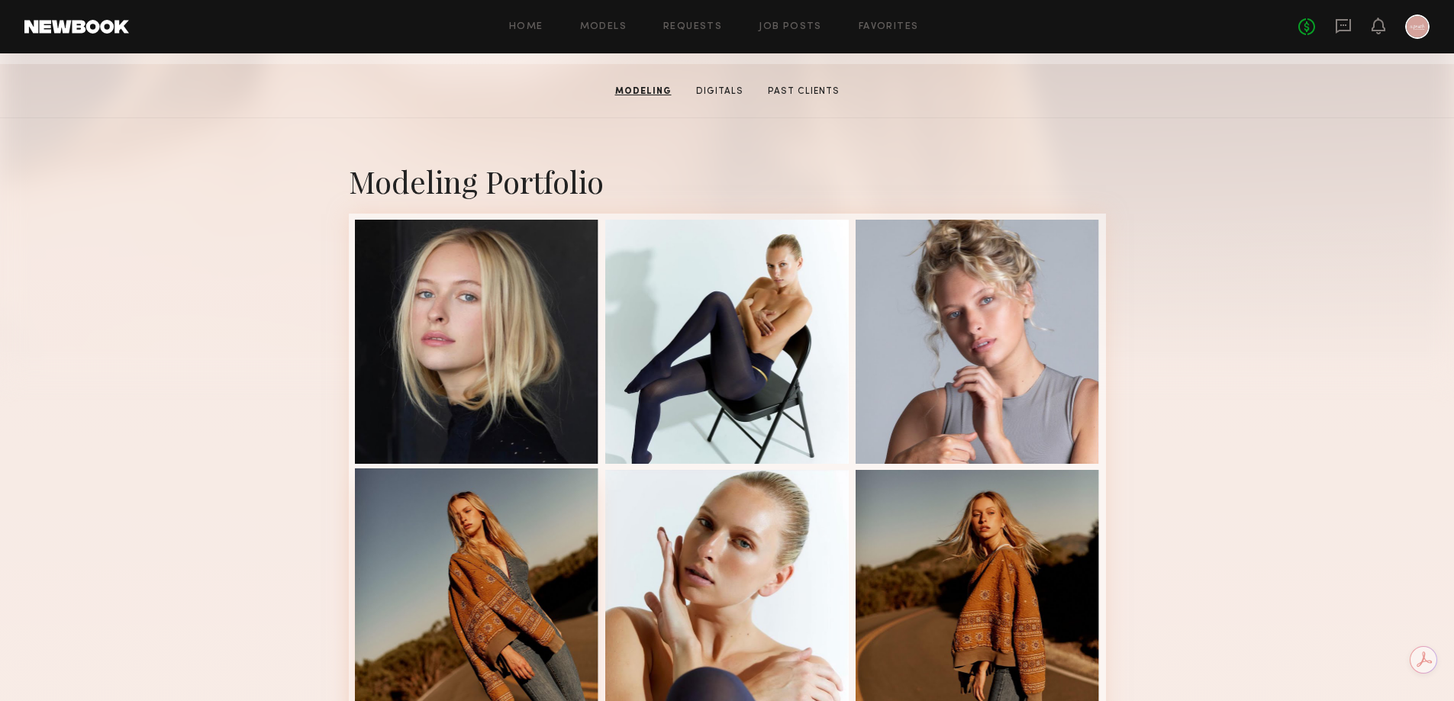
scroll to position [0, 0]
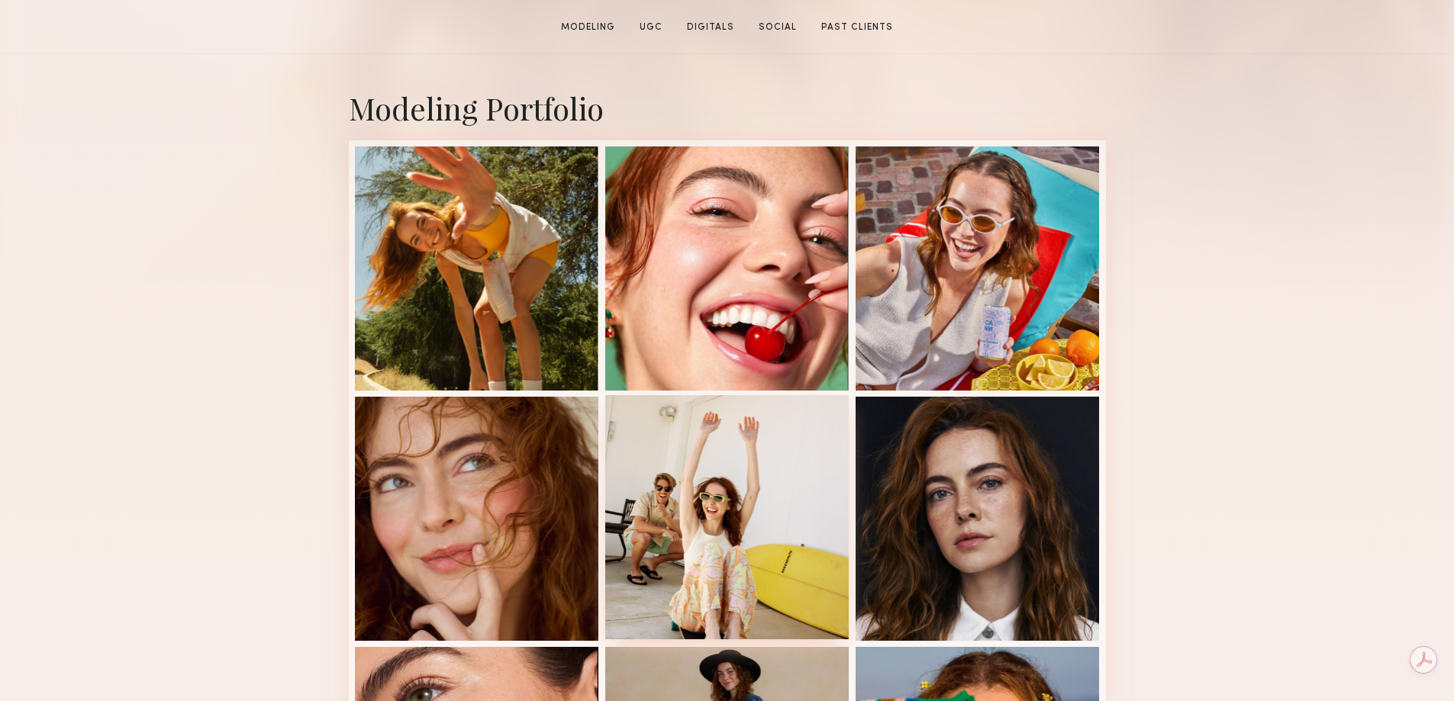
scroll to position [305, 0]
